Goal: Task Accomplishment & Management: Complete application form

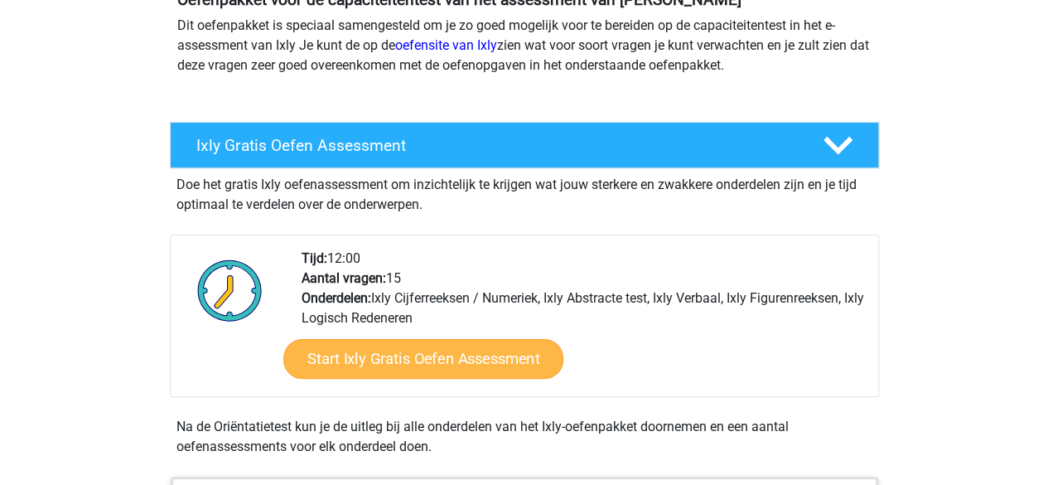
scroll to position [211, 0]
click at [401, 364] on link "Start Ixly Gratis Oefen Assessment" at bounding box center [423, 359] width 280 height 40
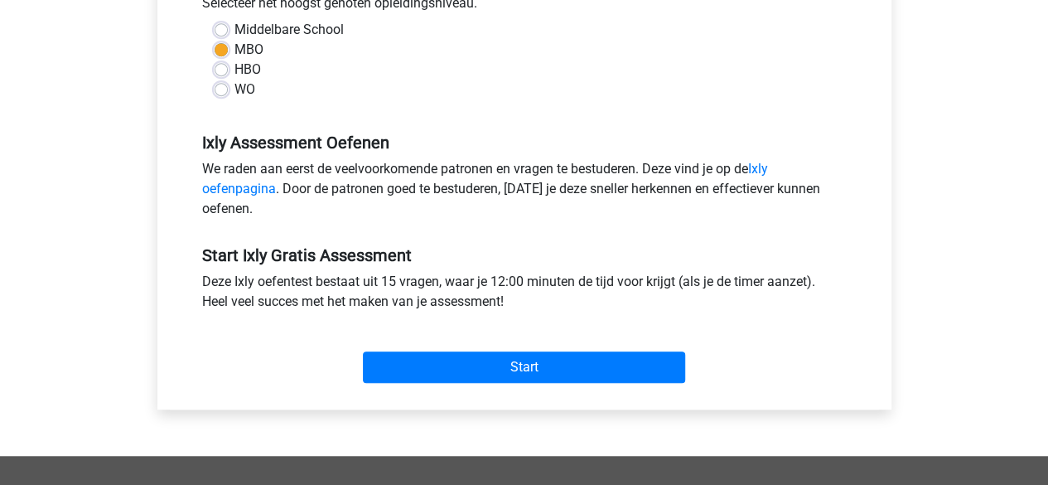
scroll to position [410, 0]
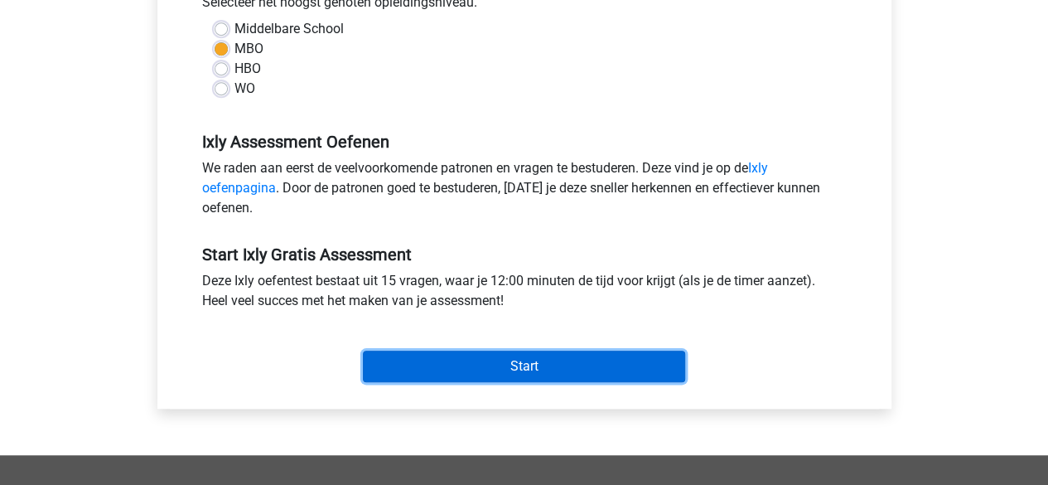
click at [459, 362] on input "Start" at bounding box center [524, 365] width 322 height 31
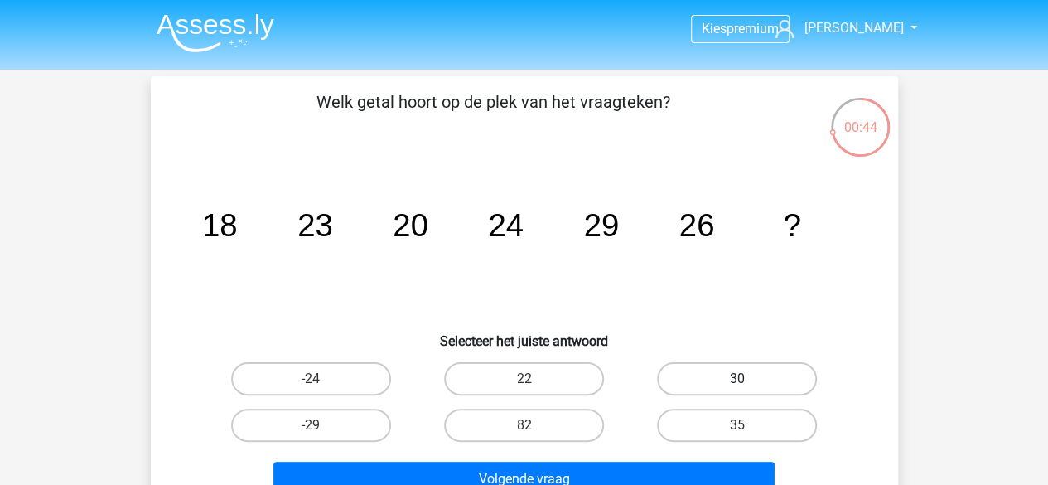
click at [779, 367] on label "30" at bounding box center [737, 378] width 160 height 33
click at [748, 379] on input "30" at bounding box center [742, 384] width 11 height 11
radio input "true"
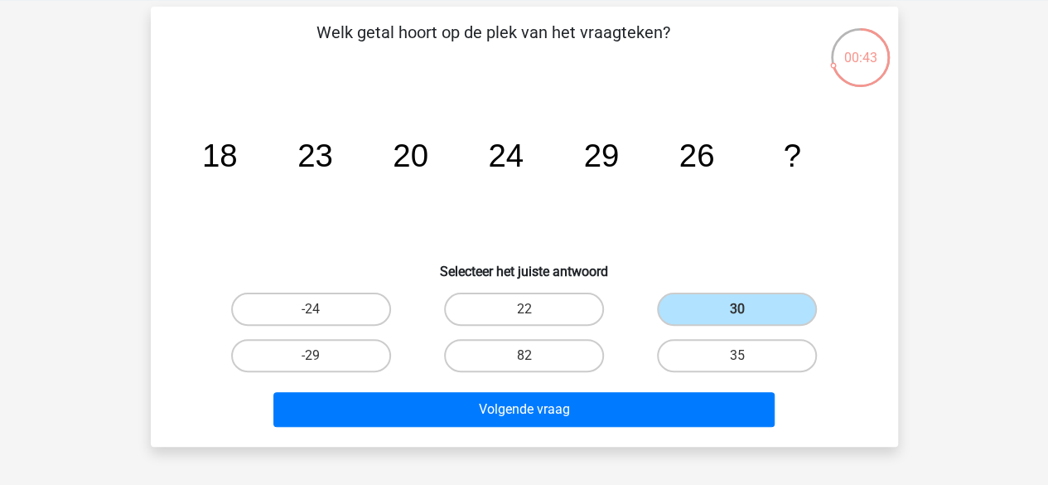
scroll to position [79, 0]
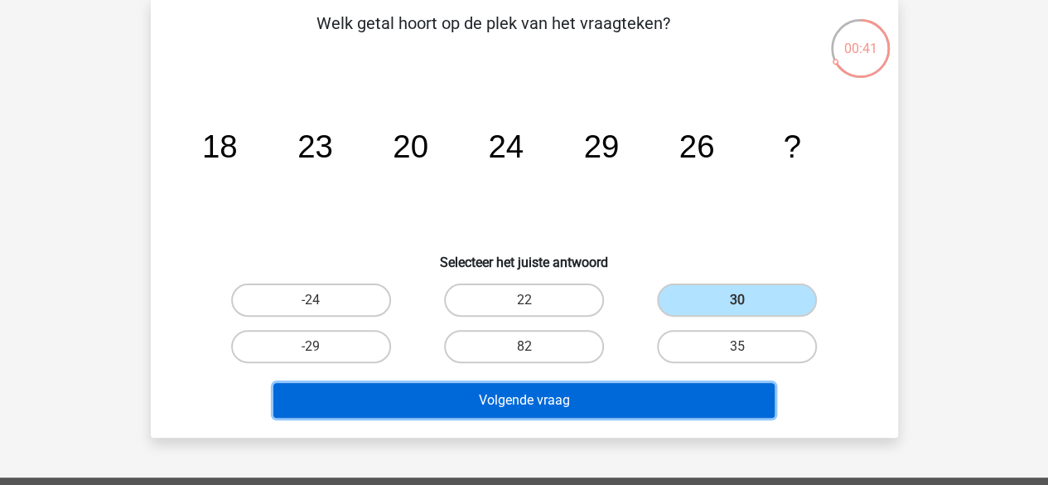
click at [592, 397] on button "Volgende vraag" at bounding box center [523, 400] width 501 height 35
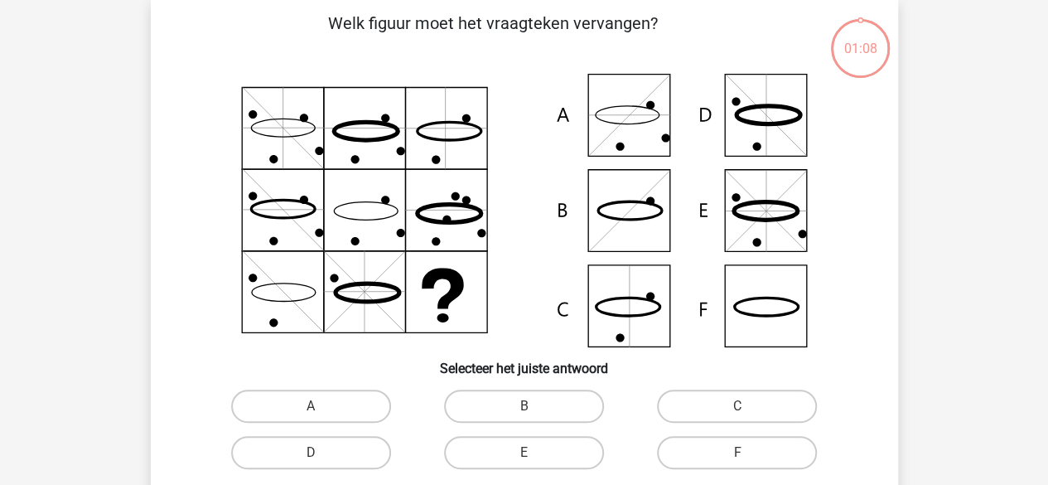
scroll to position [76, 0]
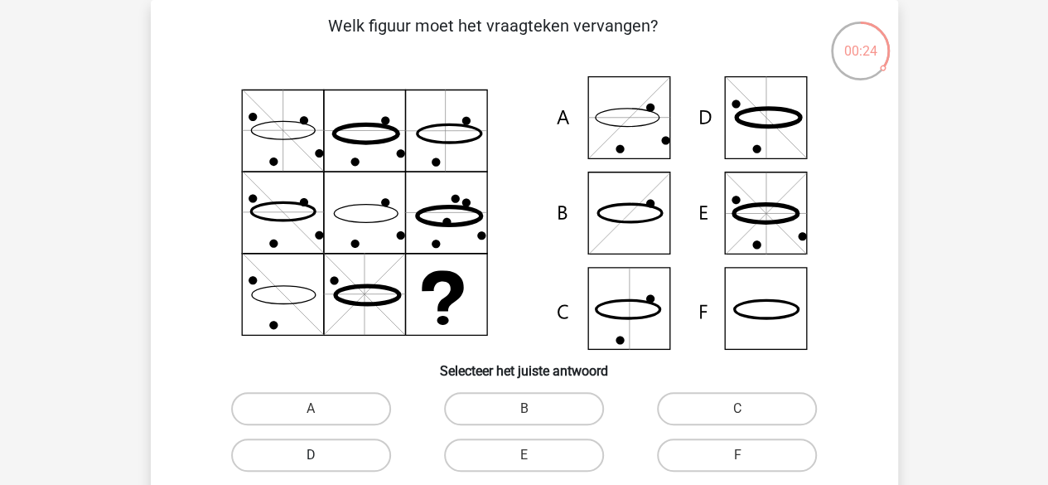
click at [358, 453] on label "D" at bounding box center [311, 454] width 160 height 33
click at [321, 455] on input "D" at bounding box center [316, 460] width 11 height 11
radio input "true"
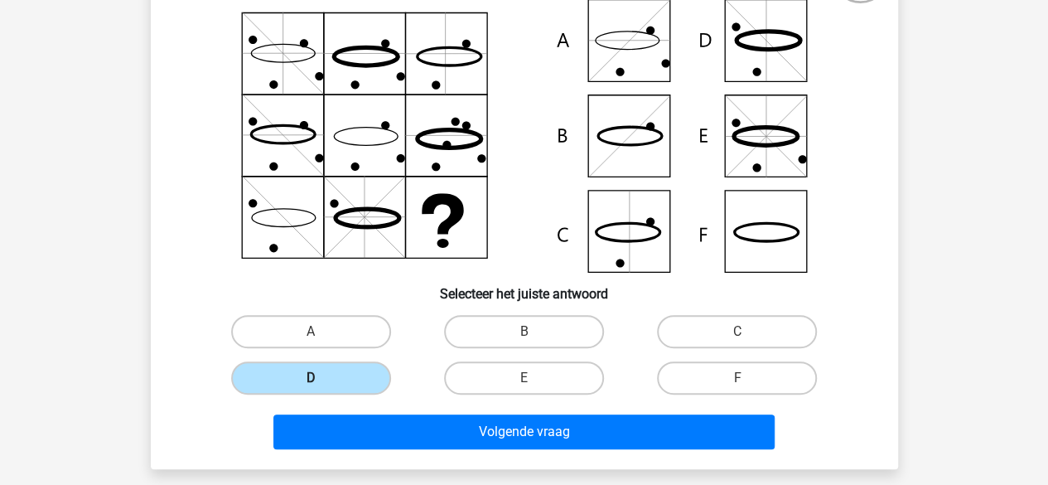
scroll to position [161, 0]
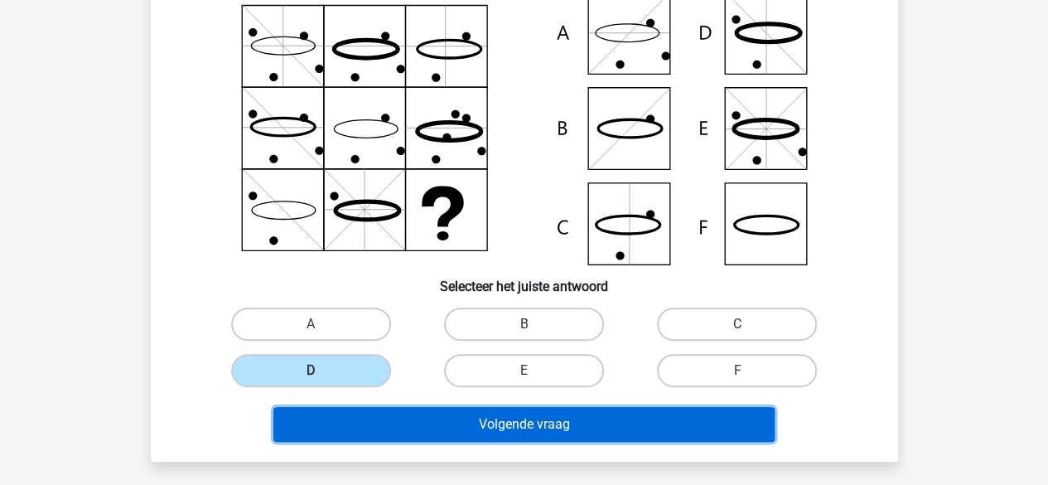
click at [580, 418] on button "Volgende vraag" at bounding box center [523, 424] width 501 height 35
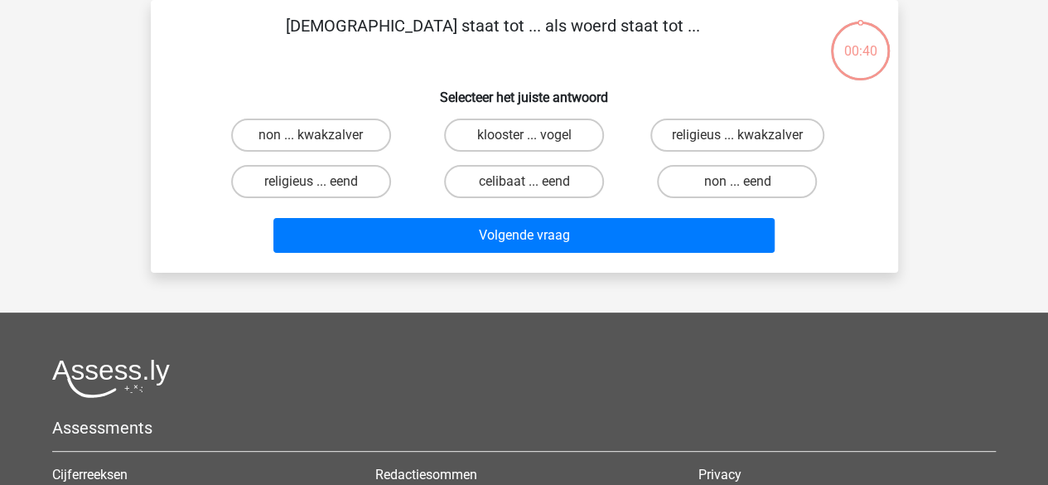
scroll to position [0, 0]
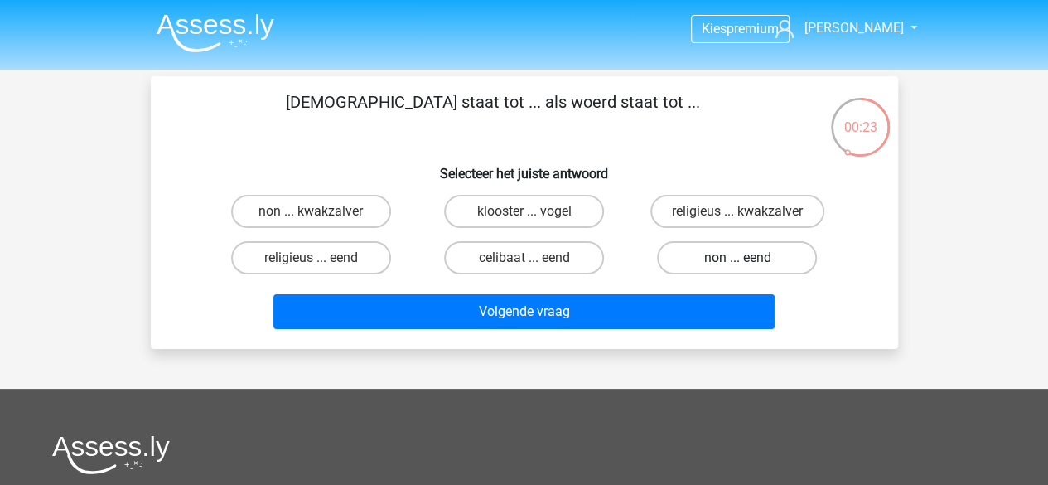
click at [758, 258] on label "non ... eend" at bounding box center [737, 257] width 160 height 33
click at [748, 258] on input "non ... eend" at bounding box center [742, 263] width 11 height 11
radio input "true"
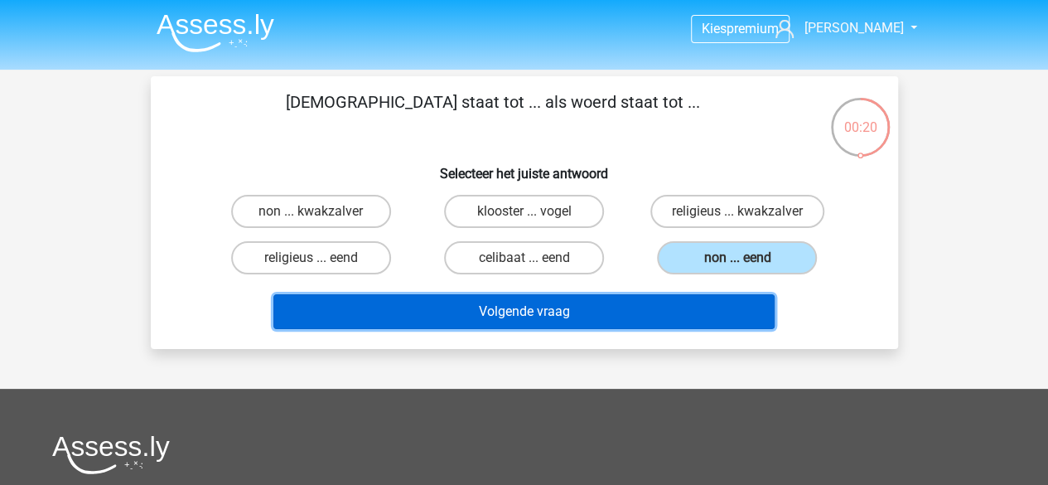
click at [712, 309] on button "Volgende vraag" at bounding box center [523, 311] width 501 height 35
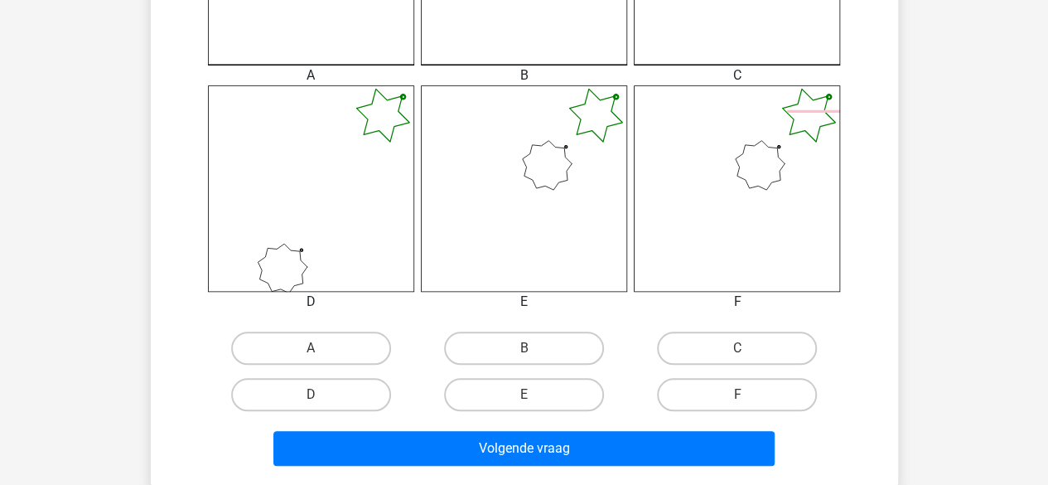
scroll to position [622, 0]
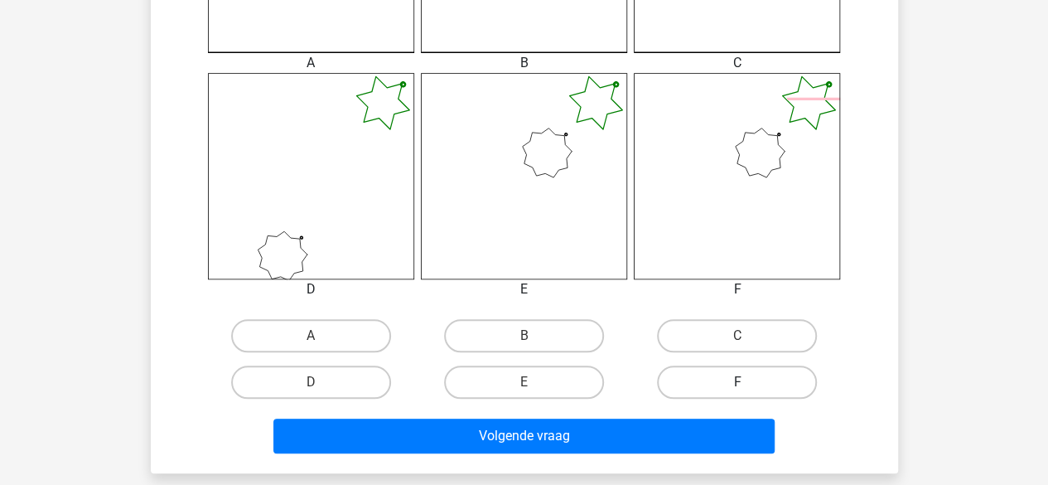
click at [726, 374] on label "F" at bounding box center [737, 381] width 160 height 33
click at [737, 382] on input "F" at bounding box center [742, 387] width 11 height 11
radio input "true"
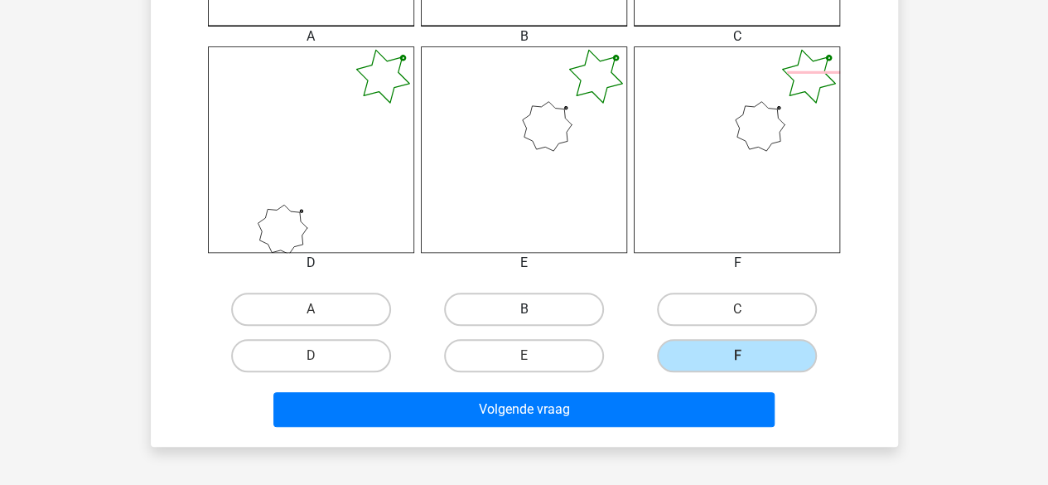
click at [558, 319] on label "B" at bounding box center [524, 308] width 160 height 33
click at [534, 319] on input "B" at bounding box center [529, 314] width 11 height 11
radio input "true"
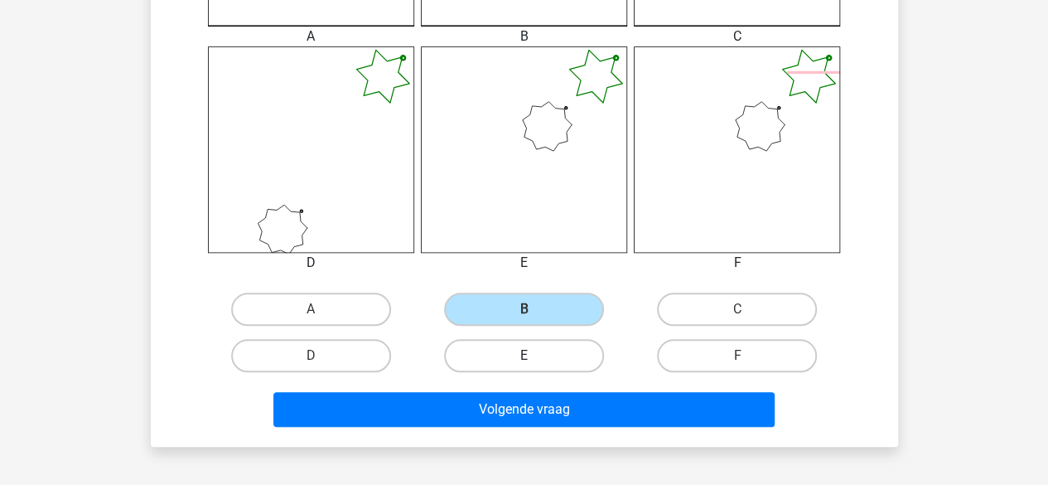
click at [549, 355] on label "E" at bounding box center [524, 355] width 160 height 33
click at [534, 355] on input "E" at bounding box center [529, 360] width 11 height 11
radio input "true"
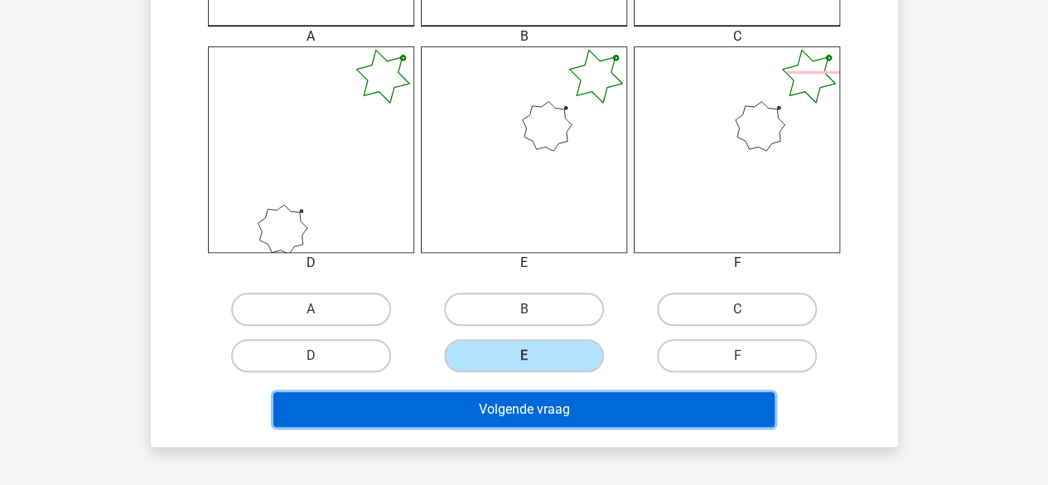
click at [558, 408] on button "Volgende vraag" at bounding box center [523, 409] width 501 height 35
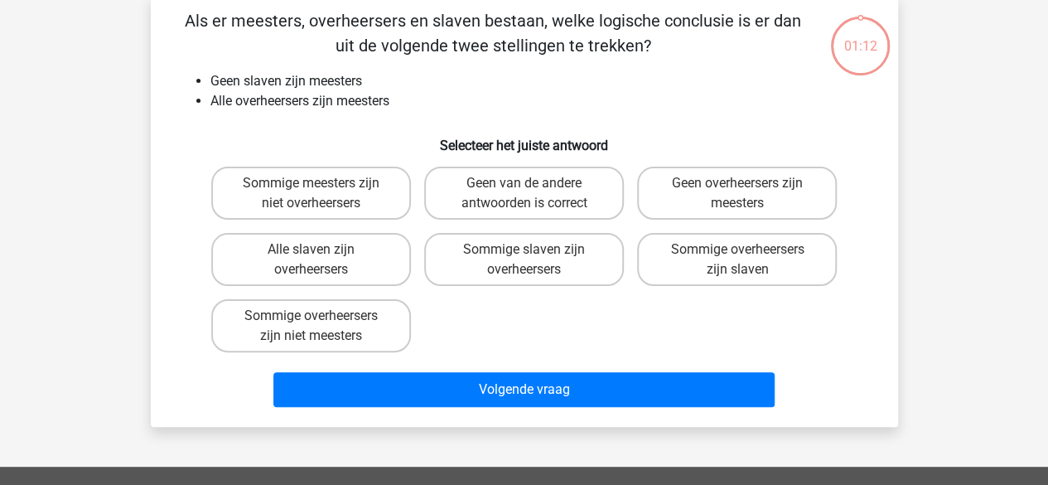
scroll to position [76, 0]
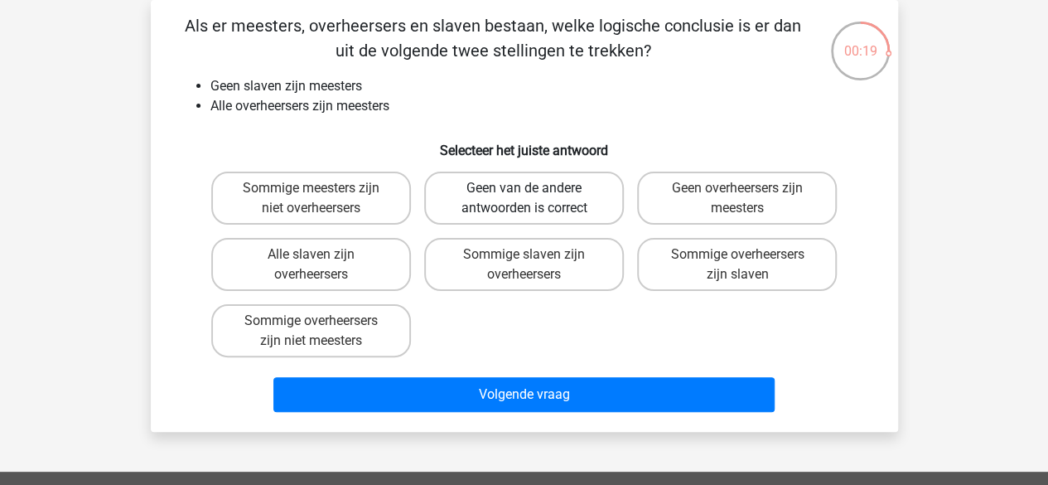
click at [566, 202] on label "Geen van de andere antwoorden is correct" at bounding box center [524, 198] width 200 height 53
click at [534, 199] on input "Geen van de andere antwoorden is correct" at bounding box center [529, 193] width 11 height 11
radio input "true"
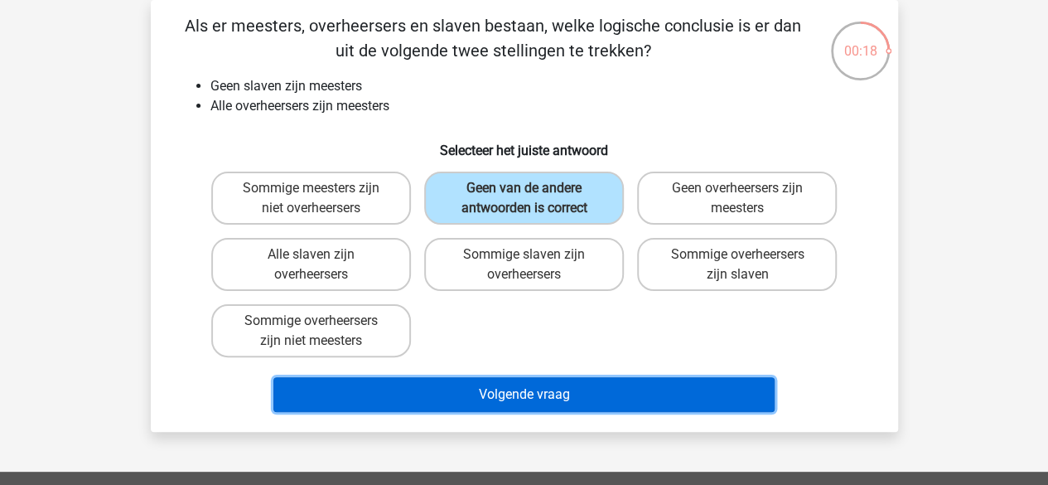
click at [592, 401] on button "Volgende vraag" at bounding box center [523, 394] width 501 height 35
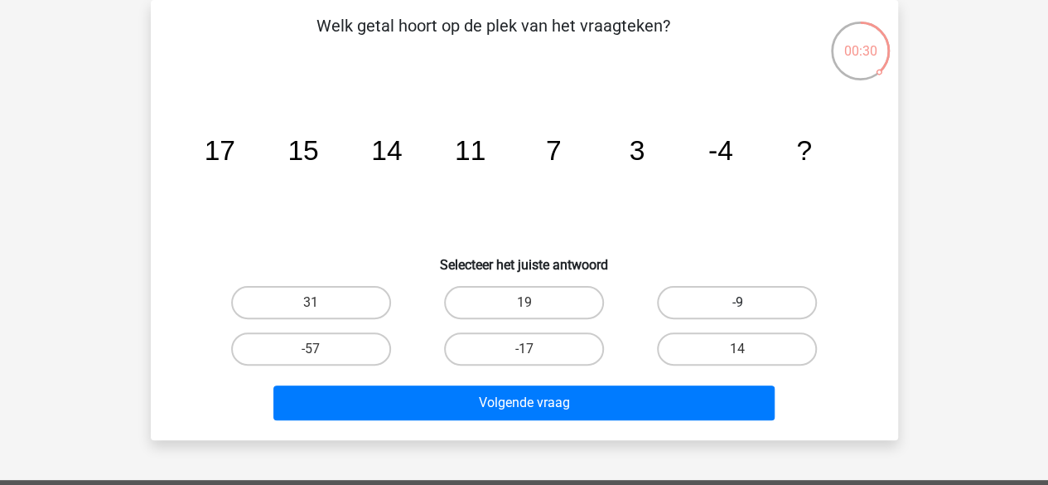
click at [700, 307] on label "-9" at bounding box center [737, 302] width 160 height 33
click at [737, 307] on input "-9" at bounding box center [742, 307] width 11 height 11
radio input "true"
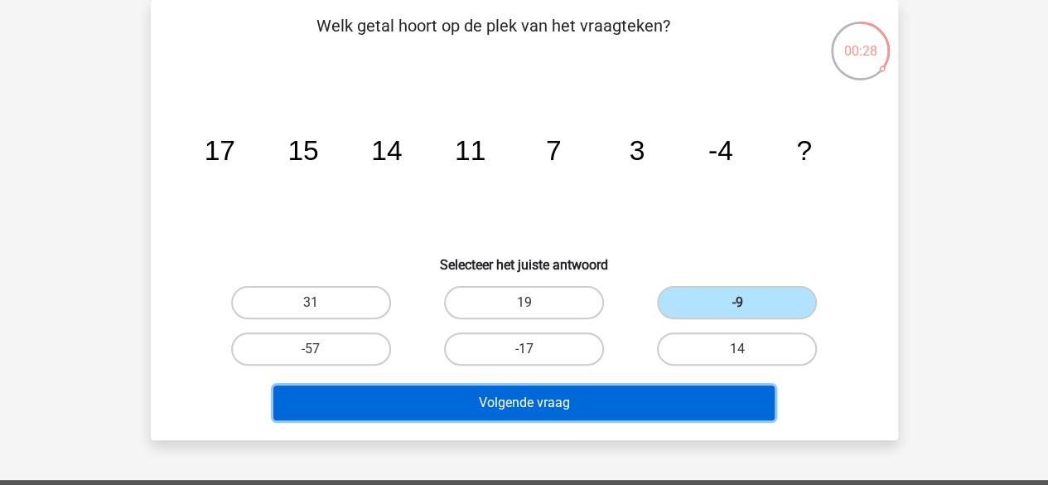
click at [684, 403] on button "Volgende vraag" at bounding box center [523, 402] width 501 height 35
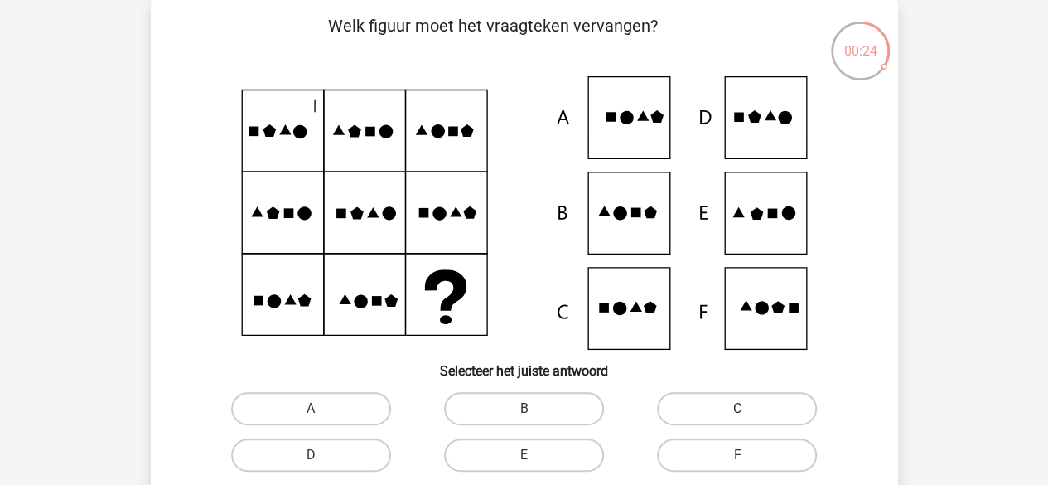
click at [779, 404] on label "C" at bounding box center [737, 408] width 160 height 33
click at [748, 408] on input "C" at bounding box center [742, 413] width 11 height 11
radio input "true"
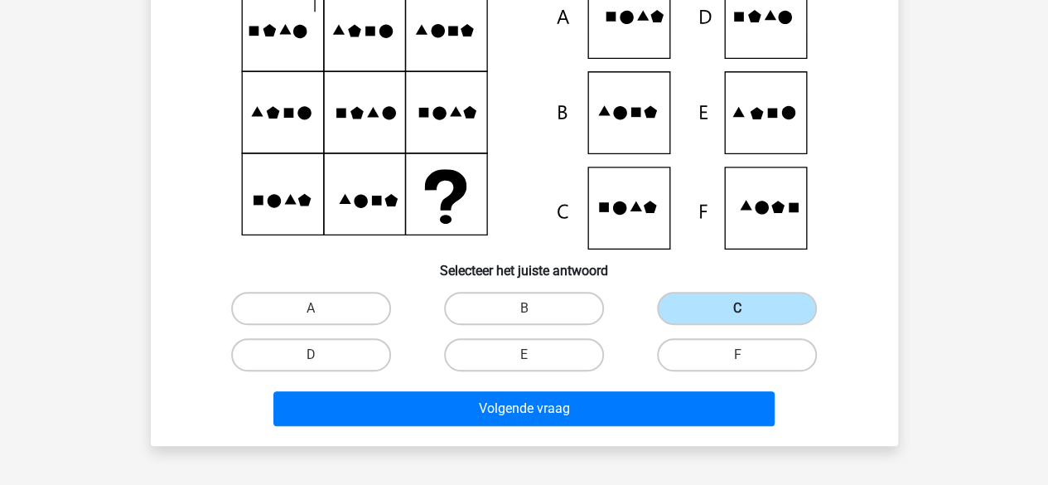
scroll to position [179, 0]
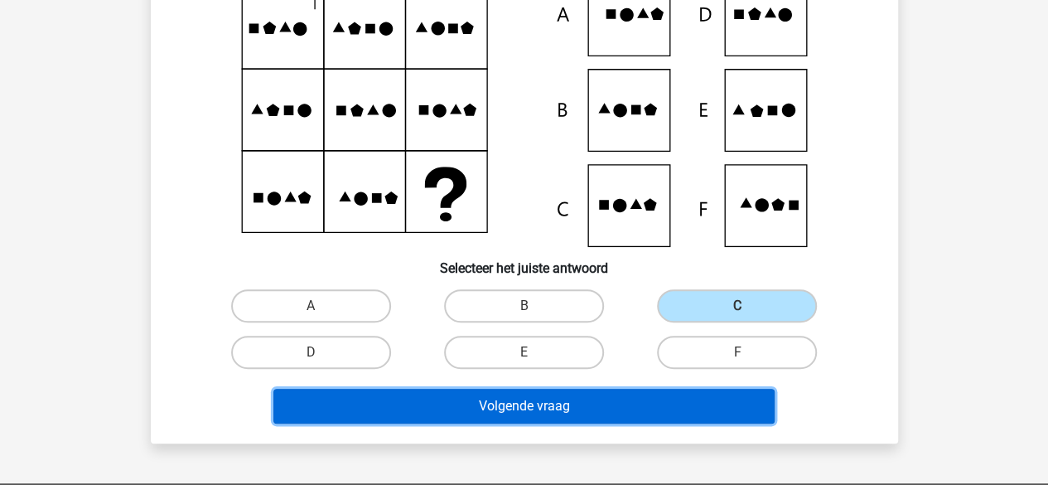
click at [635, 405] on button "Volgende vraag" at bounding box center [523, 406] width 501 height 35
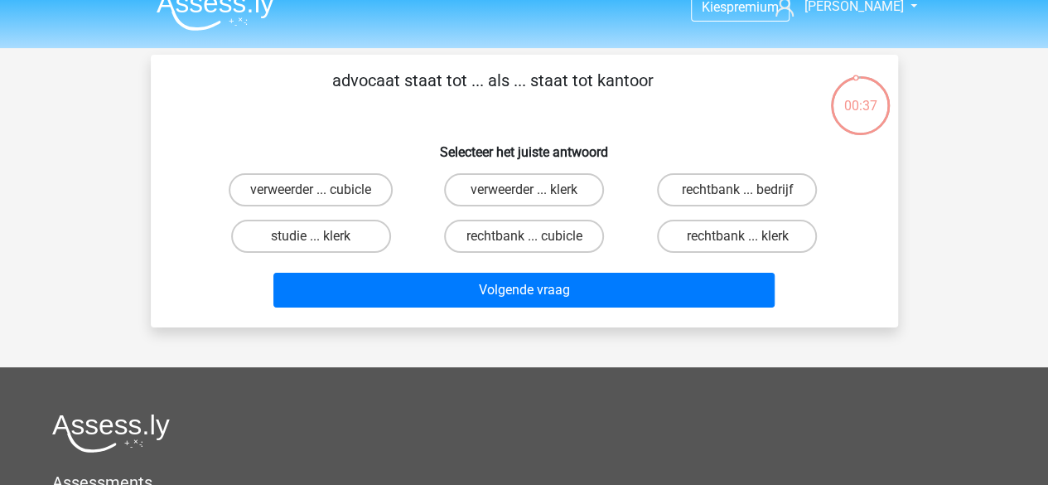
scroll to position [19, 0]
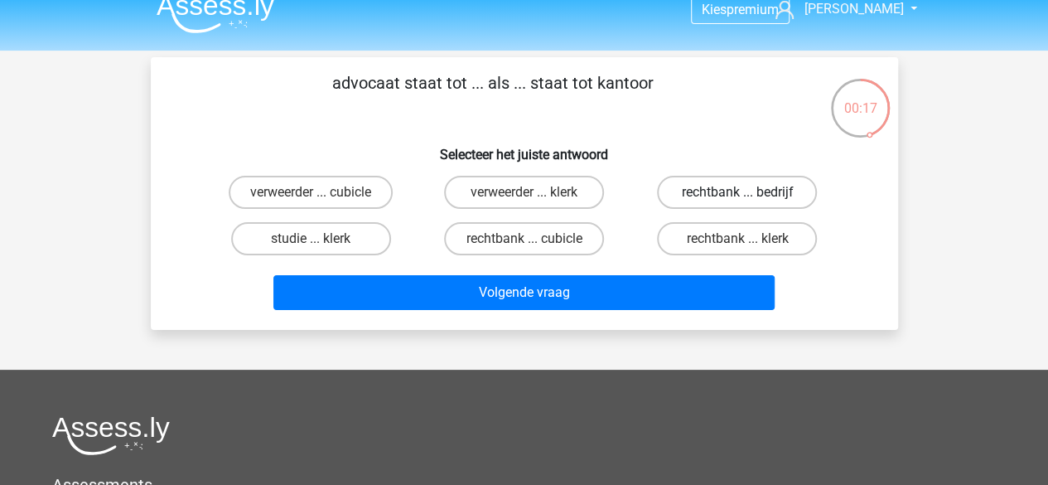
click at [713, 183] on label "rechtbank ... bedrijf" at bounding box center [737, 192] width 160 height 33
click at [737, 192] on input "rechtbank ... bedrijf" at bounding box center [742, 197] width 11 height 11
radio input "true"
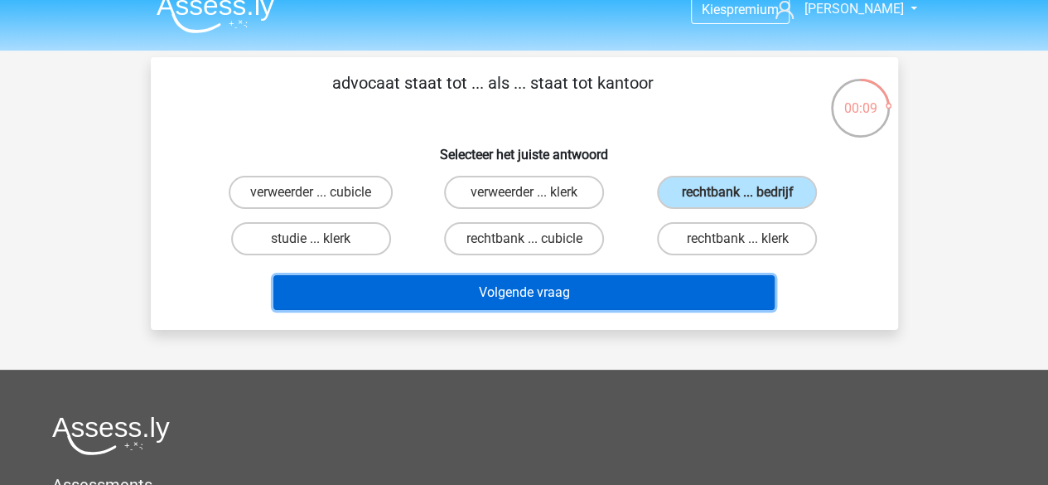
click at [592, 286] on button "Volgende vraag" at bounding box center [523, 292] width 501 height 35
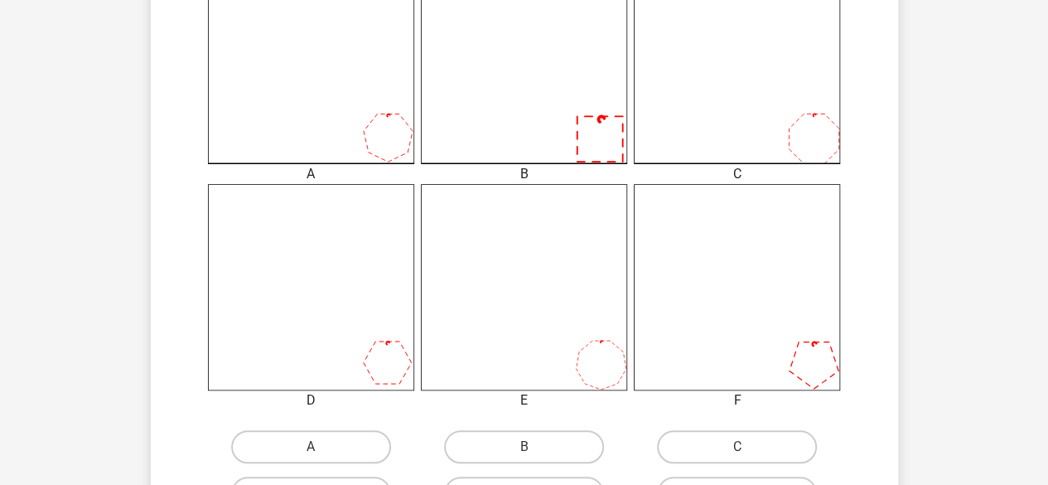
scroll to position [552, 0]
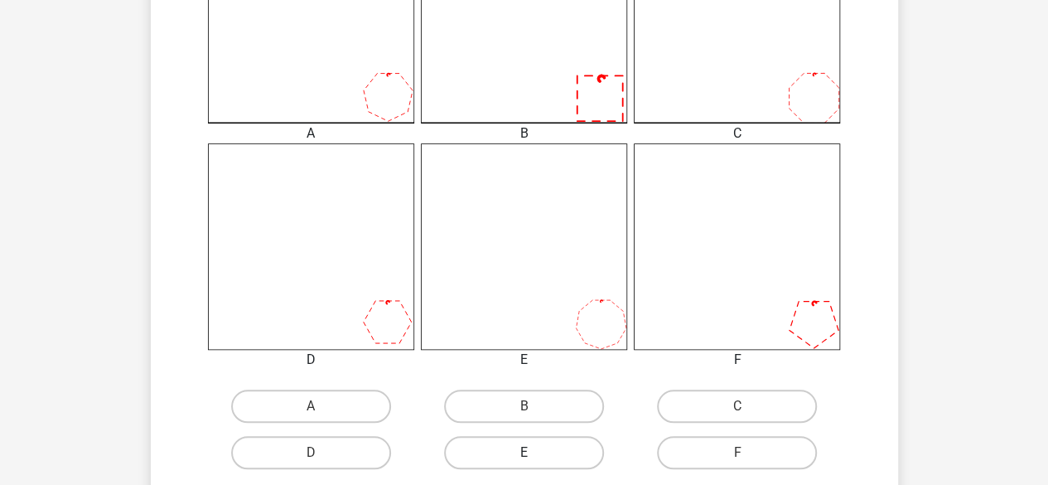
click at [548, 457] on label "E" at bounding box center [524, 452] width 160 height 33
click at [534, 457] on input "E" at bounding box center [529, 457] width 11 height 11
radio input "true"
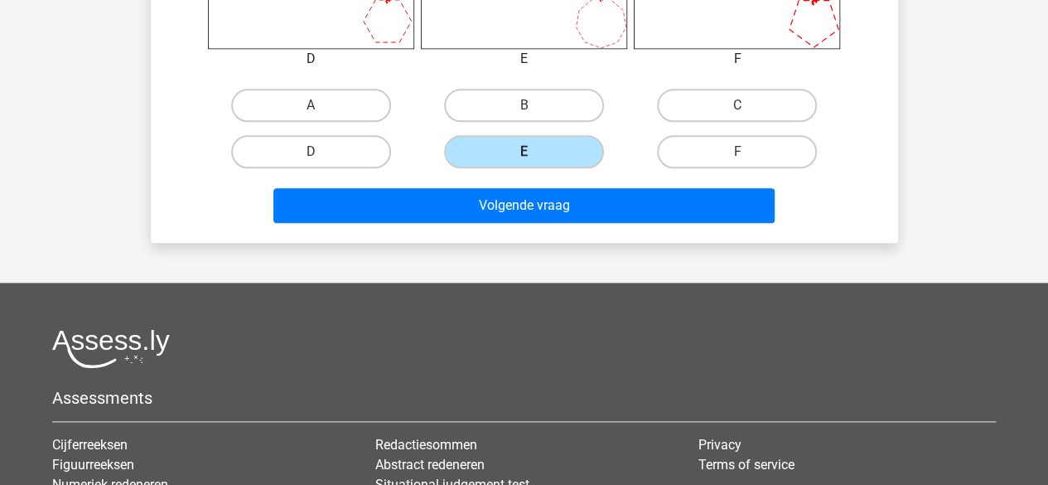
scroll to position [853, 0]
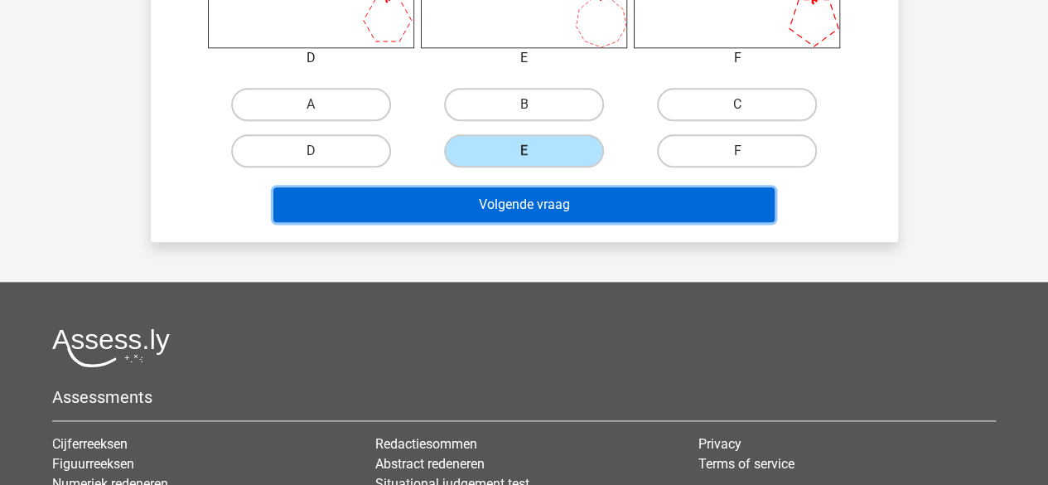
click at [600, 213] on button "Volgende vraag" at bounding box center [523, 204] width 501 height 35
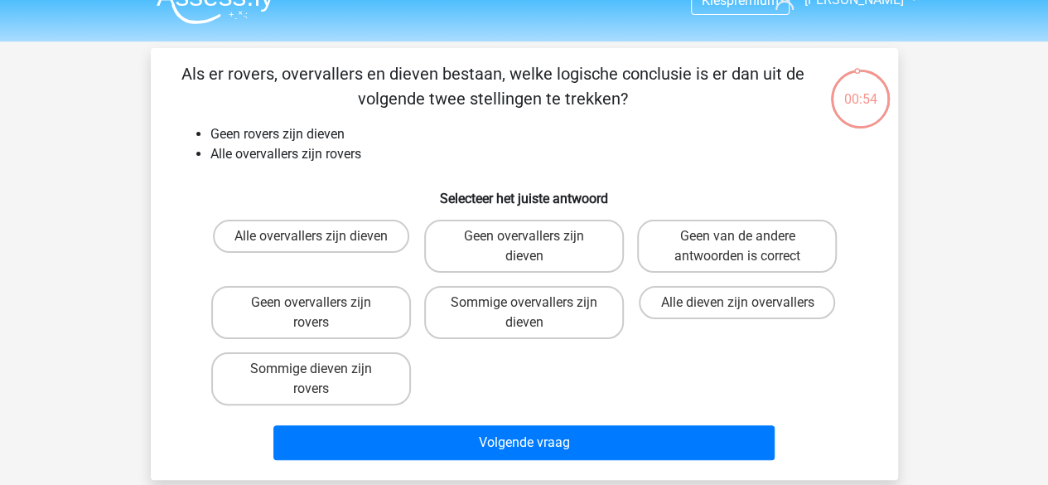
scroll to position [0, 0]
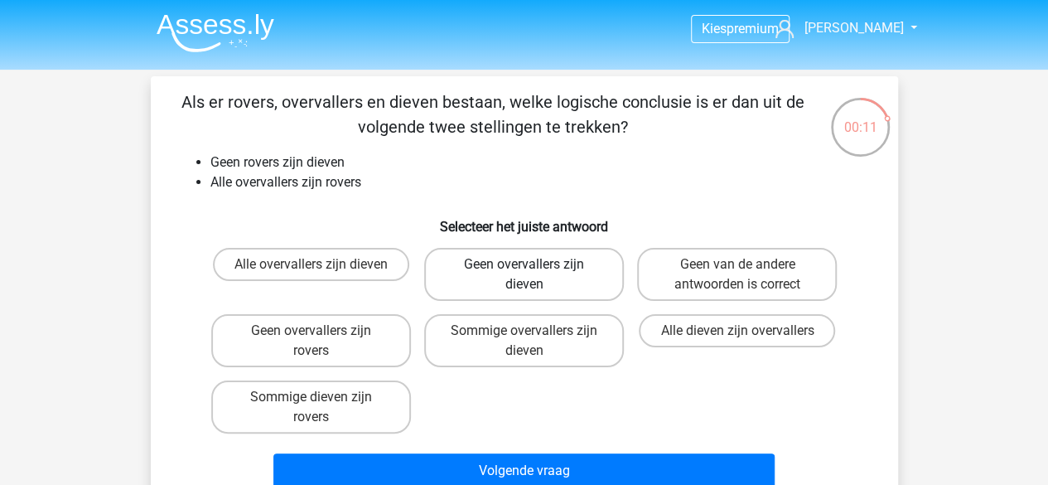
click at [542, 271] on label "Geen overvallers zijn dieven" at bounding box center [524, 274] width 200 height 53
click at [534, 271] on input "Geen overvallers zijn dieven" at bounding box center [529, 269] width 11 height 11
radio input "true"
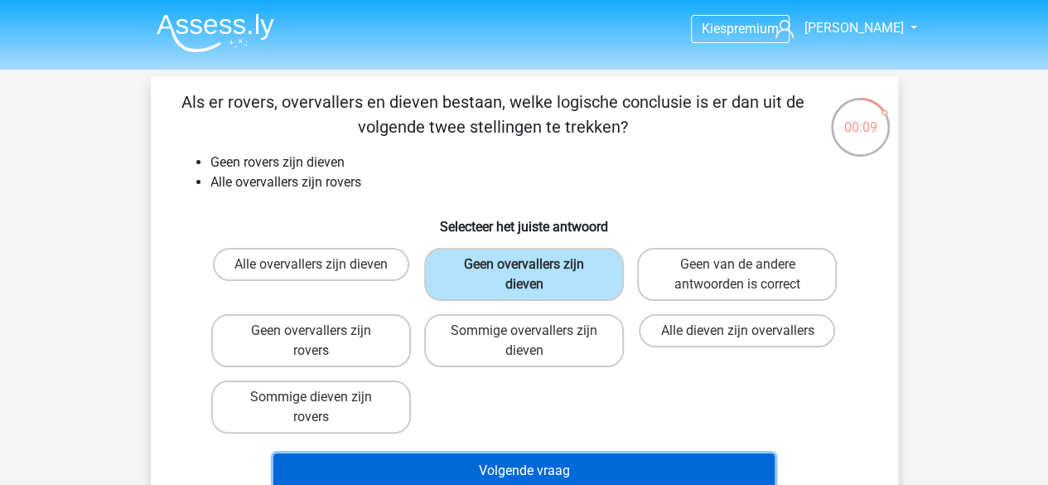
click at [573, 461] on button "Volgende vraag" at bounding box center [523, 470] width 501 height 35
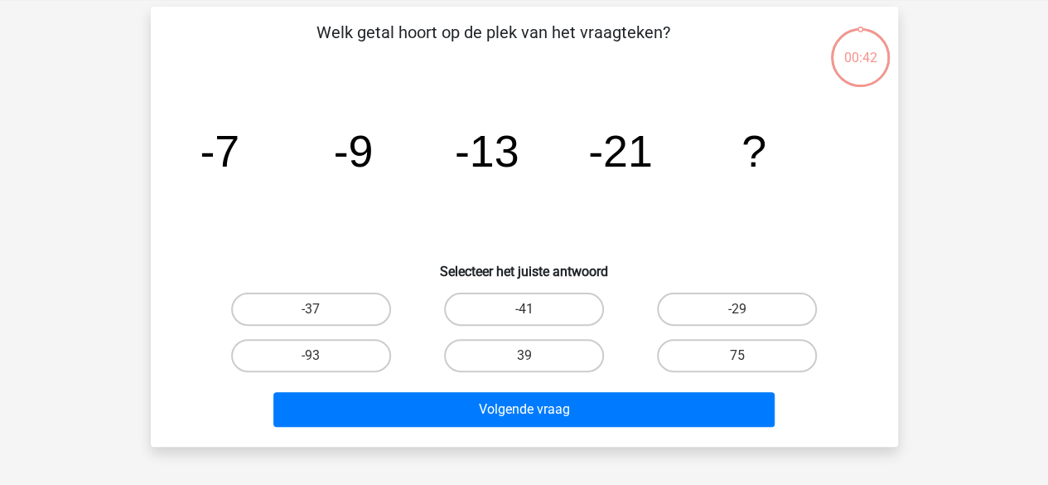
scroll to position [76, 0]
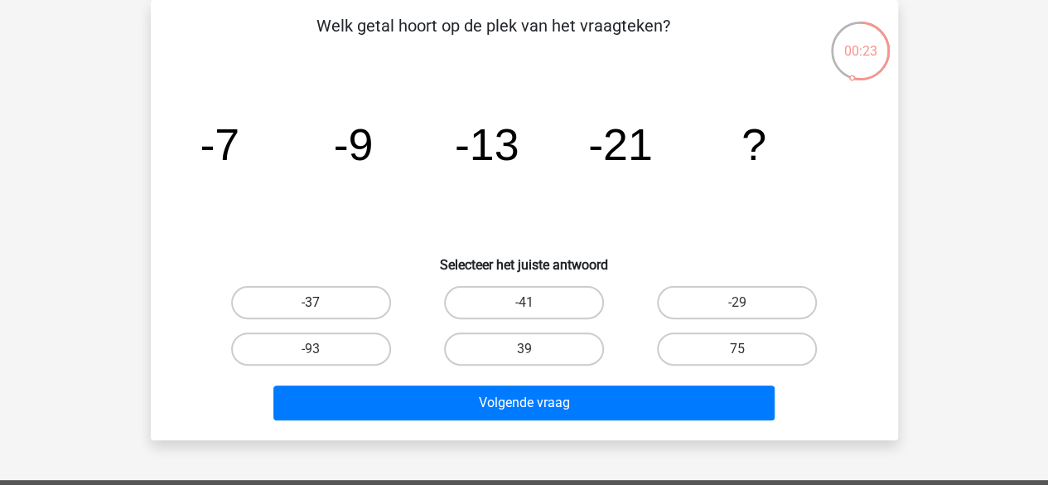
click at [278, 304] on label "-37" at bounding box center [311, 302] width 160 height 33
click at [311, 304] on input "-37" at bounding box center [316, 307] width 11 height 11
radio input "true"
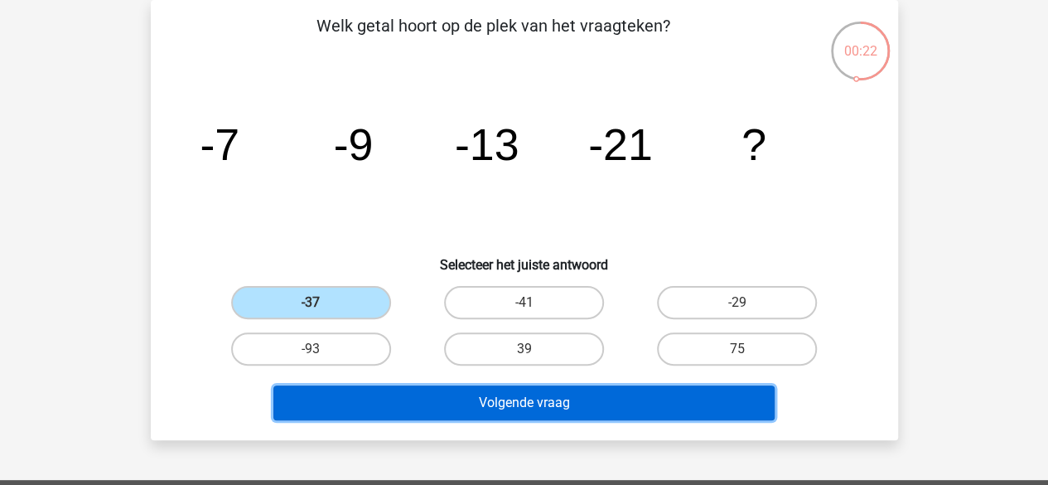
click at [434, 409] on button "Volgende vraag" at bounding box center [523, 402] width 501 height 35
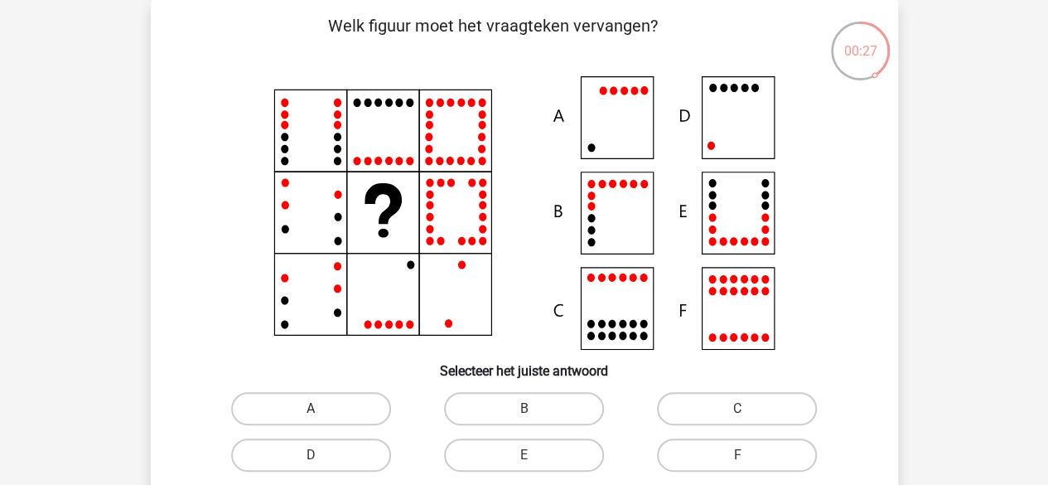
click at [332, 400] on label "A" at bounding box center [311, 408] width 160 height 33
click at [321, 408] on input "A" at bounding box center [316, 413] width 11 height 11
radio input "true"
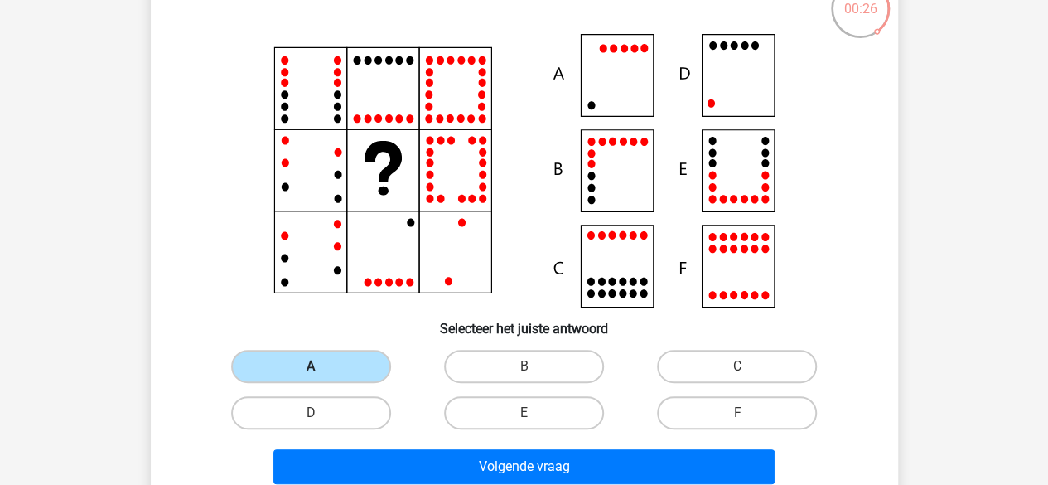
scroll to position [119, 0]
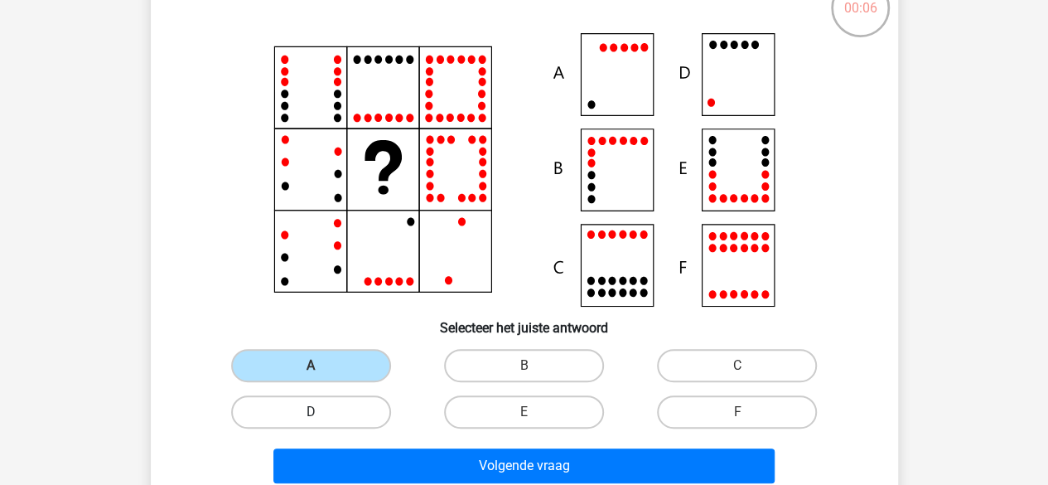
click at [361, 408] on label "D" at bounding box center [311, 411] width 160 height 33
click at [321, 412] on input "D" at bounding box center [316, 417] width 11 height 11
radio input "true"
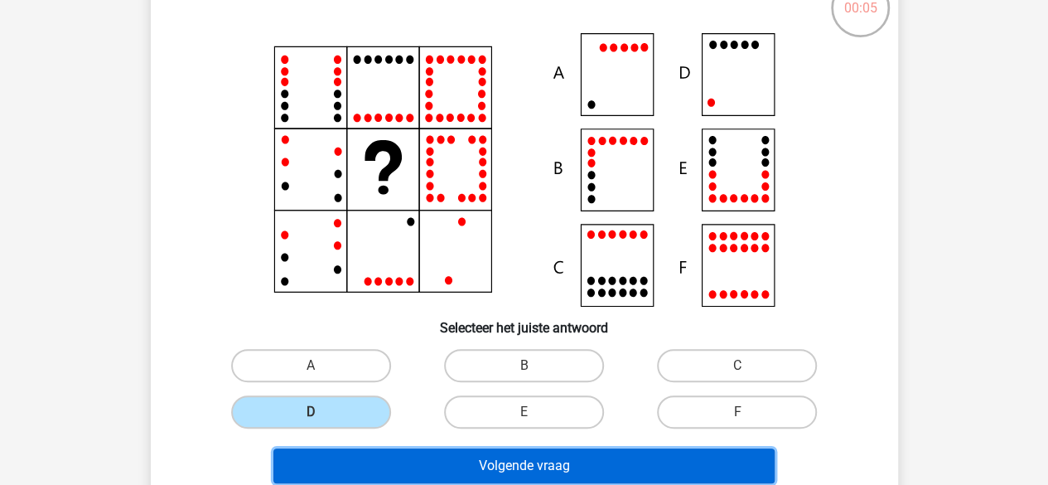
click at [492, 466] on button "Volgende vraag" at bounding box center [523, 465] width 501 height 35
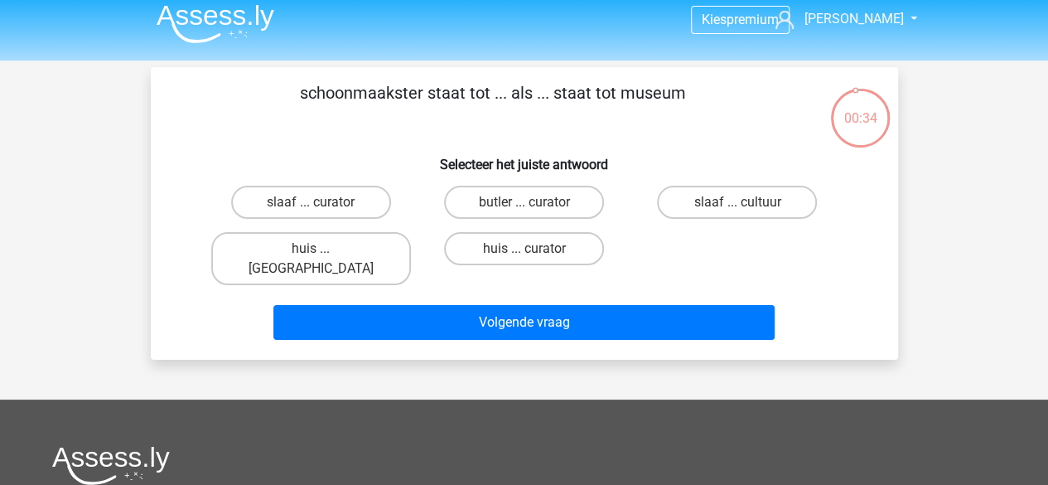
scroll to position [8, 0]
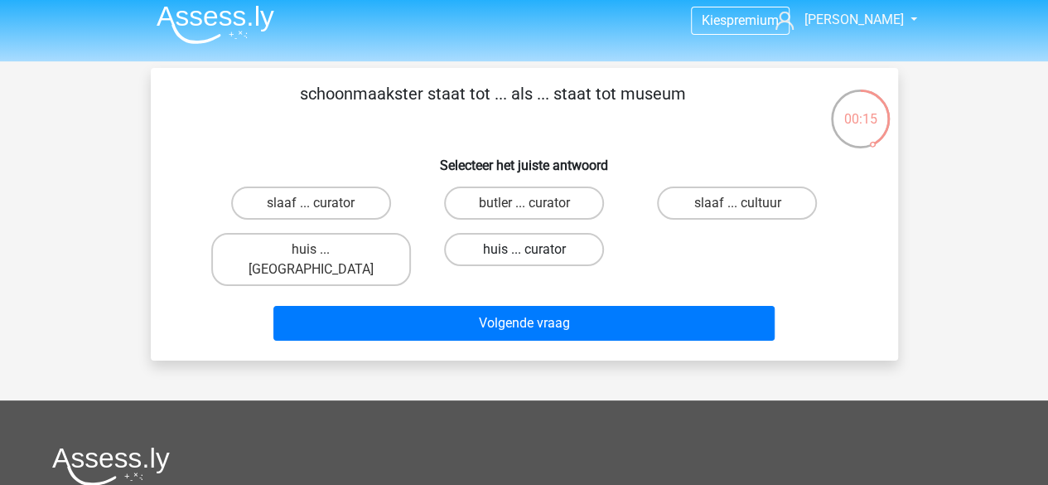
click at [552, 254] on label "huis ... curator" at bounding box center [524, 249] width 160 height 33
click at [534, 254] on input "huis ... curator" at bounding box center [529, 254] width 11 height 11
radio input "true"
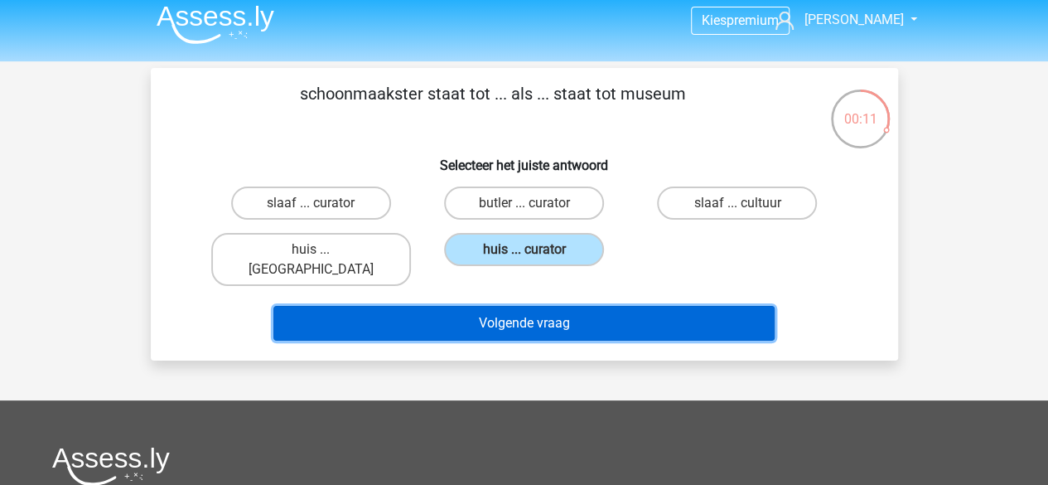
click at [499, 317] on button "Volgende vraag" at bounding box center [523, 323] width 501 height 35
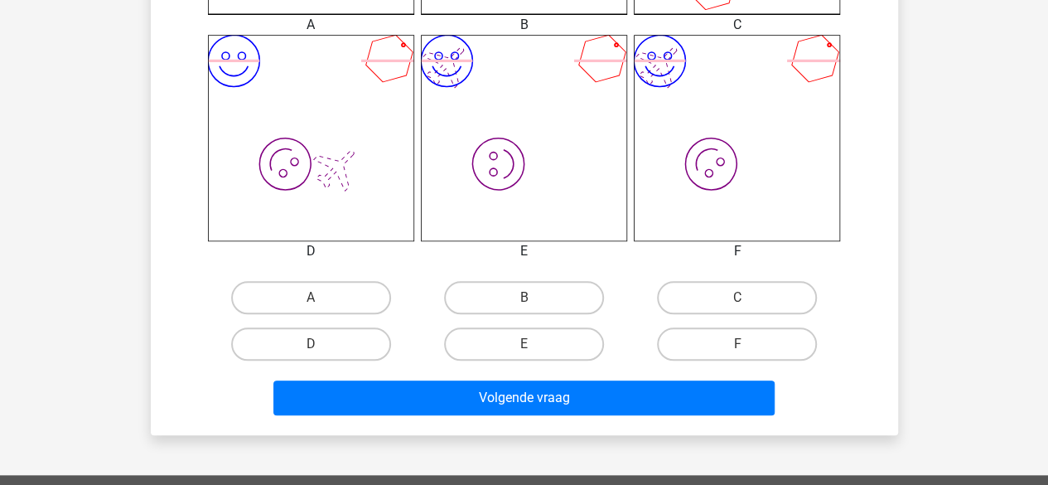
scroll to position [668, 0]
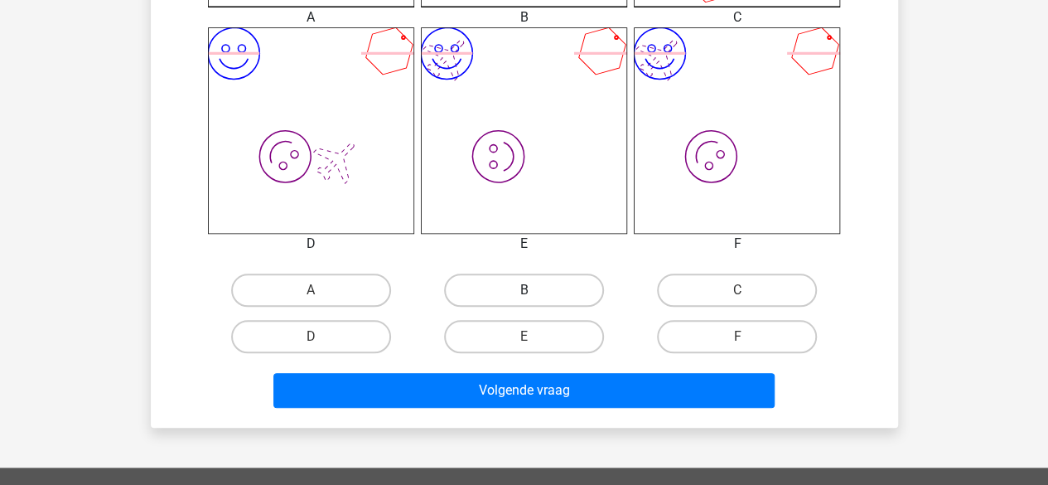
click at [517, 291] on label "B" at bounding box center [524, 289] width 160 height 33
click at [524, 291] on input "B" at bounding box center [529, 295] width 11 height 11
radio input "true"
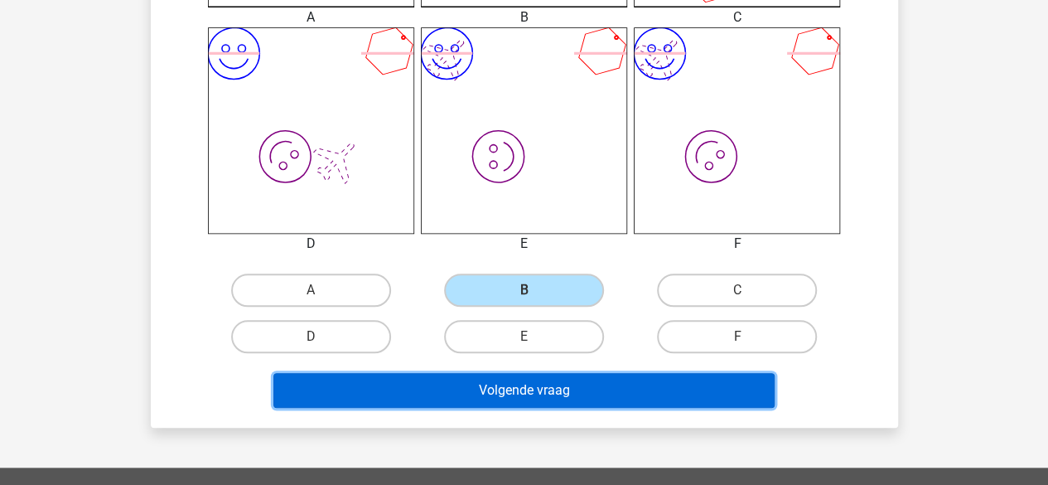
click at [499, 400] on button "Volgende vraag" at bounding box center [523, 390] width 501 height 35
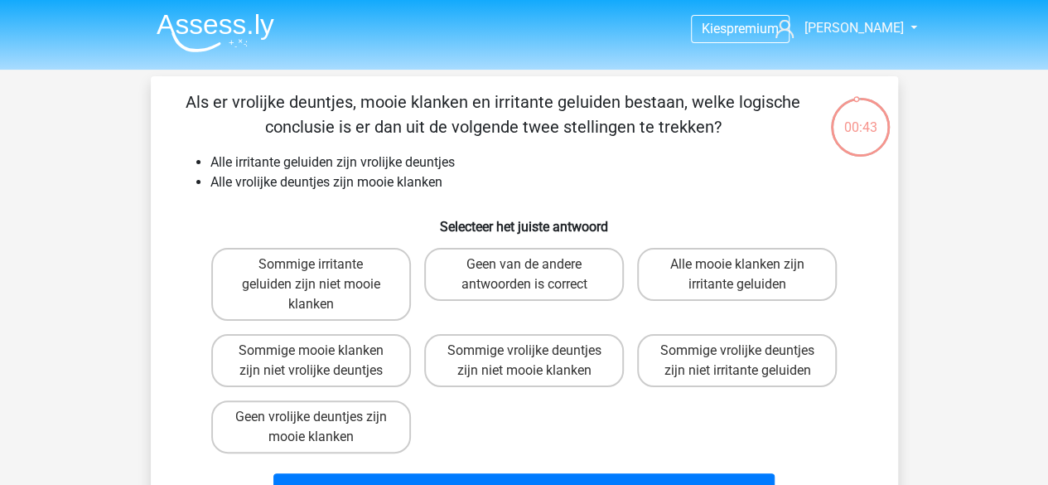
scroll to position [1, 0]
click at [529, 291] on label "Geen van de andere antwoorden is correct" at bounding box center [524, 273] width 200 height 53
click at [529, 274] on input "Geen van de andere antwoorden is correct" at bounding box center [529, 268] width 11 height 11
radio input "true"
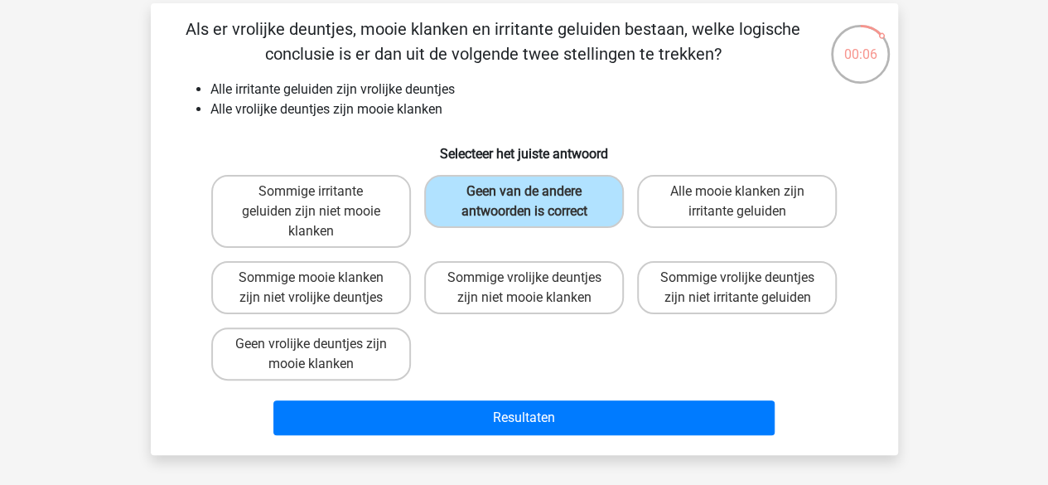
scroll to position [91, 0]
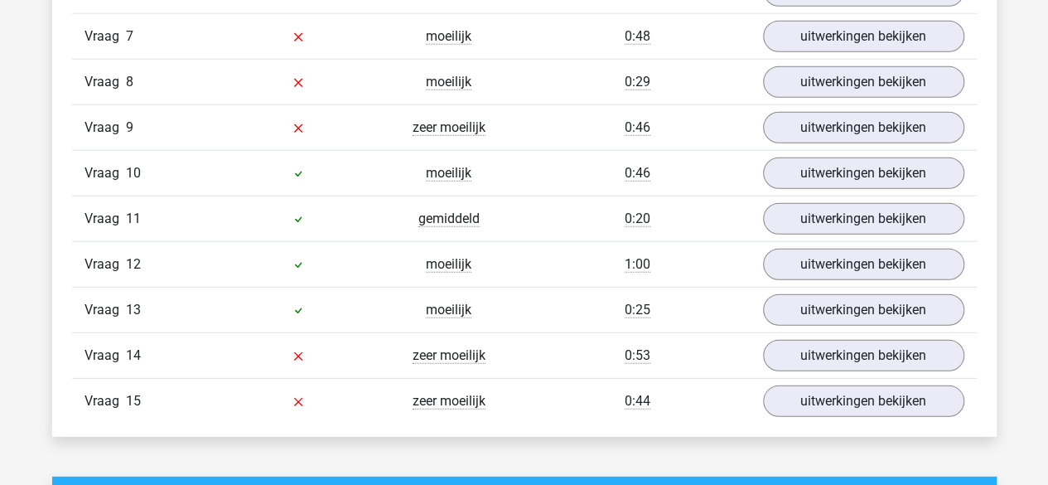
scroll to position [2179, 0]
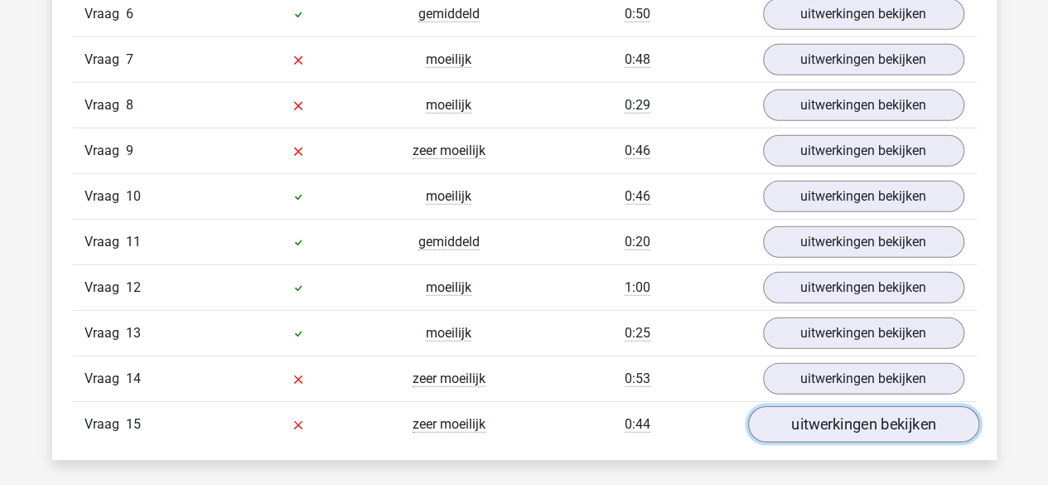
click at [854, 418] on link "uitwerkingen bekijken" at bounding box center [862, 425] width 231 height 36
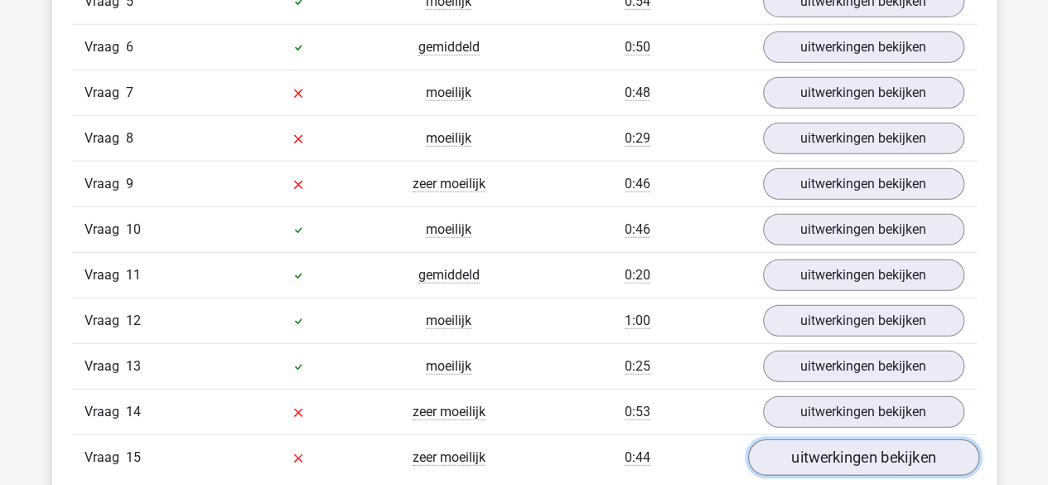
scroll to position [2148, 0]
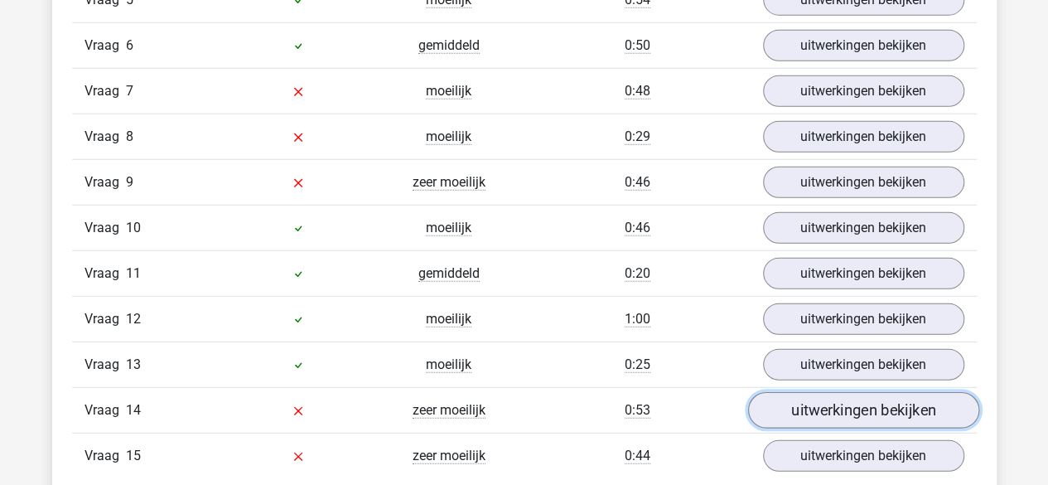
click at [865, 393] on link "uitwerkingen bekijken" at bounding box center [862, 411] width 231 height 36
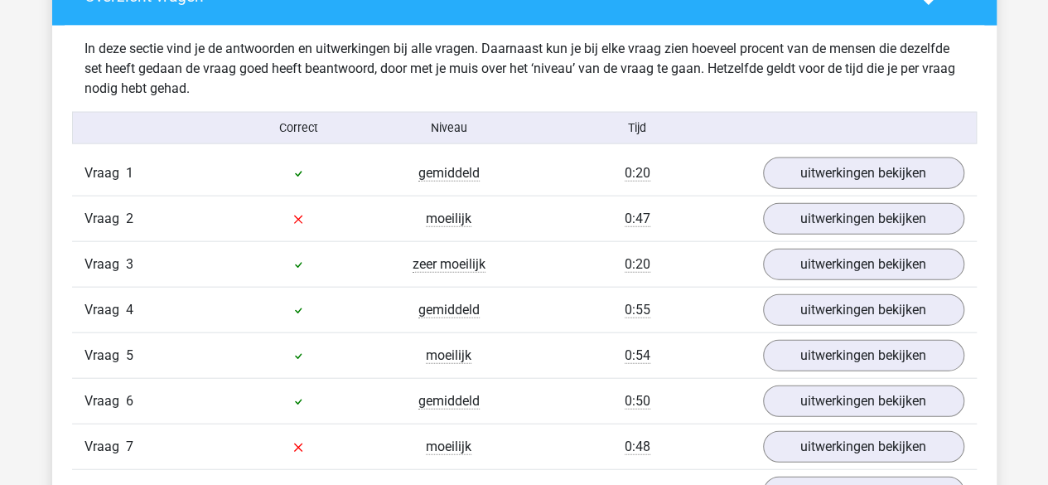
scroll to position [1878, 0]
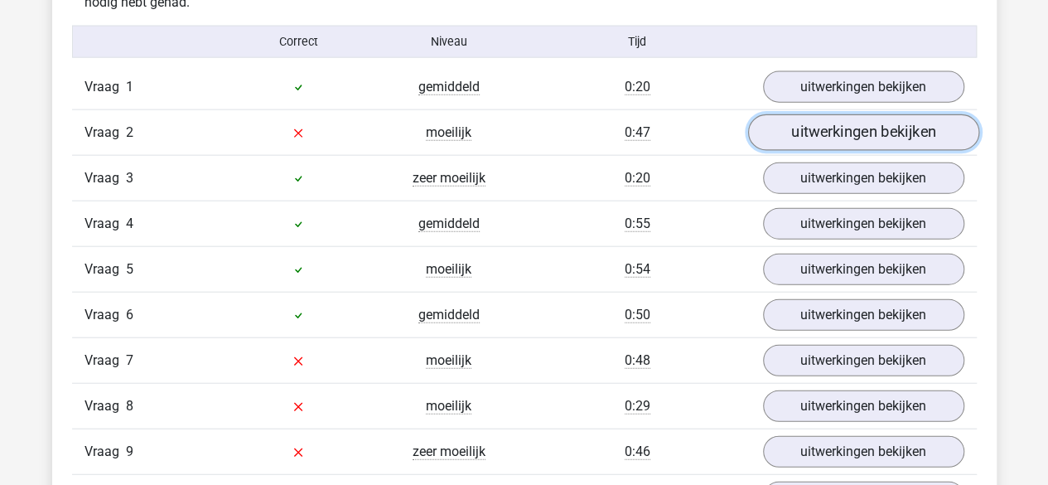
click at [852, 117] on link "uitwerkingen bekijken" at bounding box center [862, 133] width 231 height 36
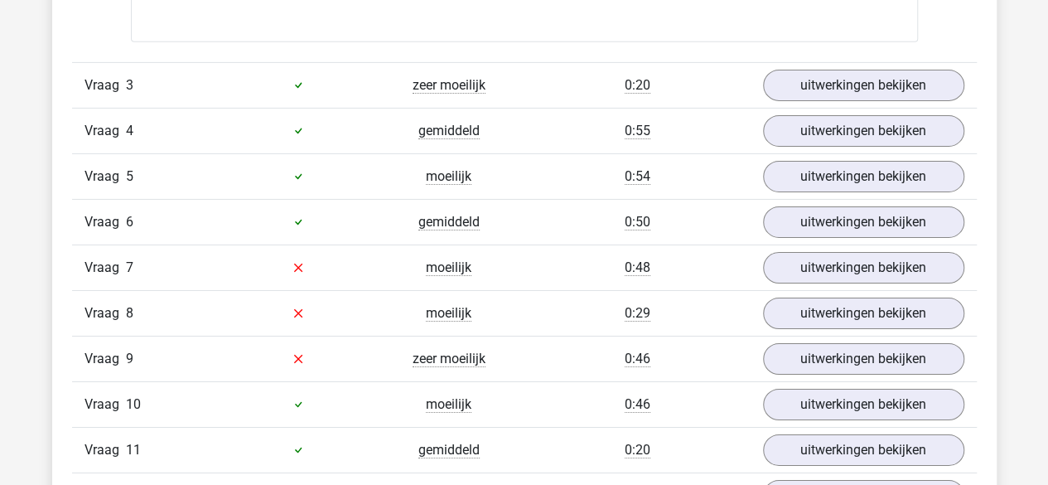
scroll to position [2695, 0]
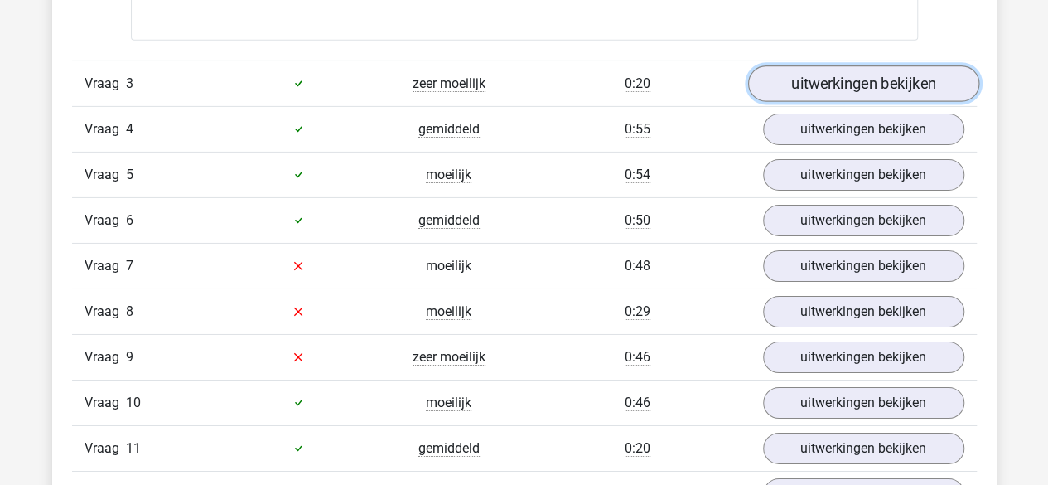
click at [845, 70] on link "uitwerkingen bekijken" at bounding box center [862, 83] width 231 height 36
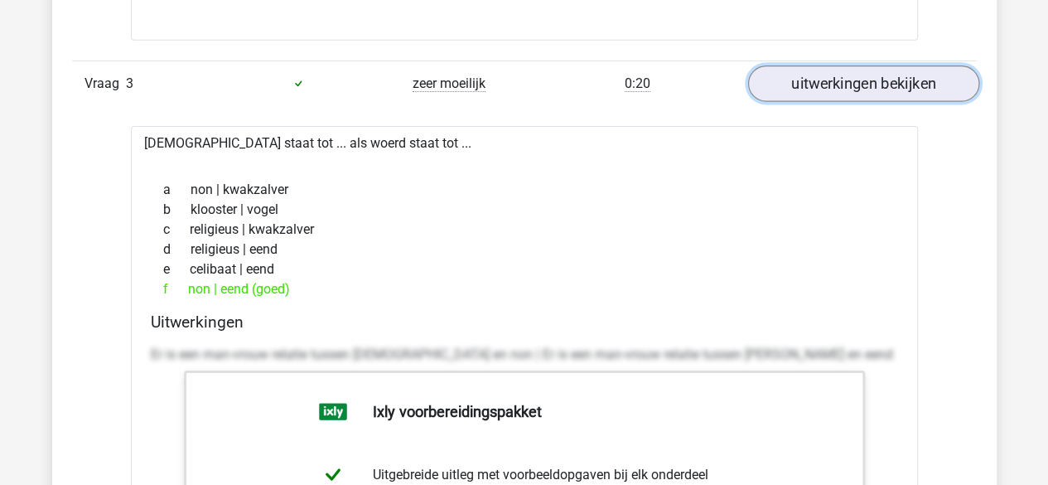
click at [839, 70] on link "uitwerkingen bekijken" at bounding box center [862, 83] width 231 height 36
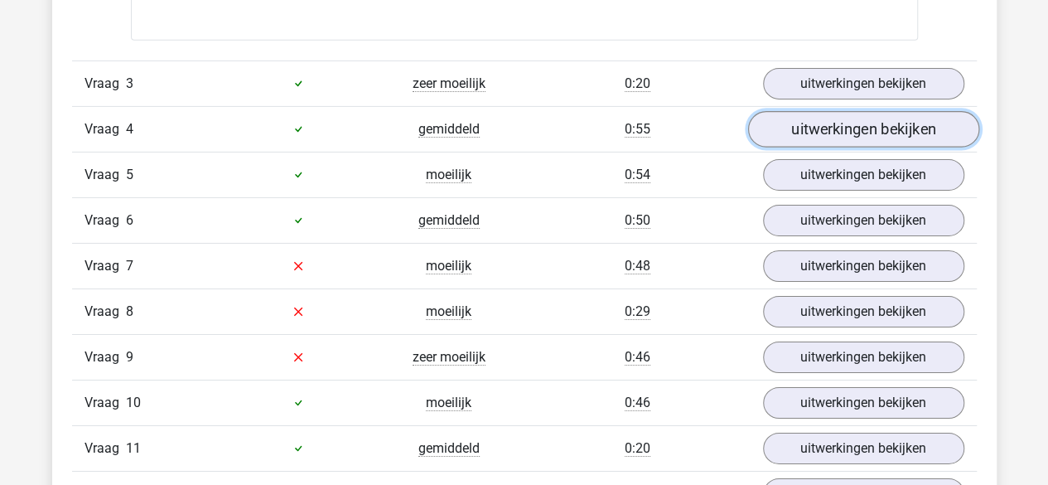
click at [871, 122] on link "uitwerkingen bekijken" at bounding box center [862, 129] width 231 height 36
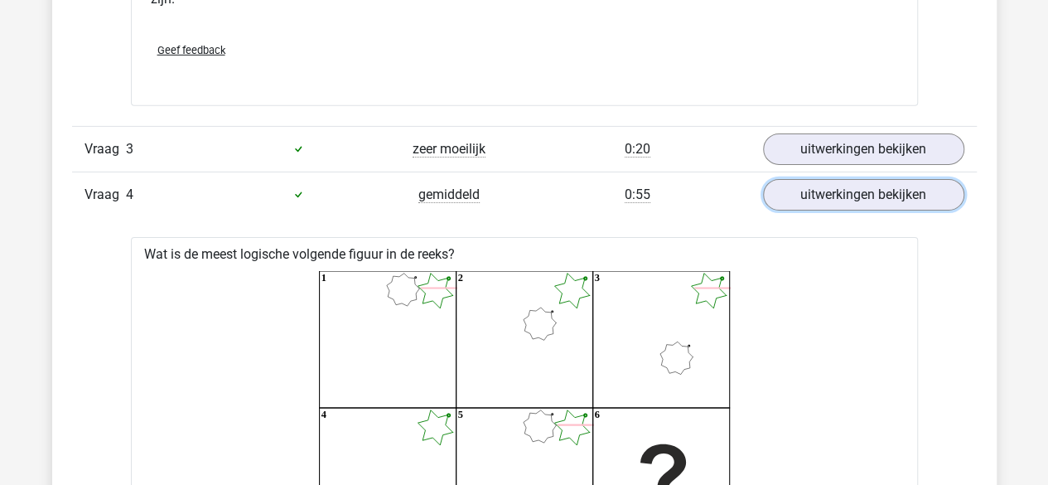
scroll to position [2612, 0]
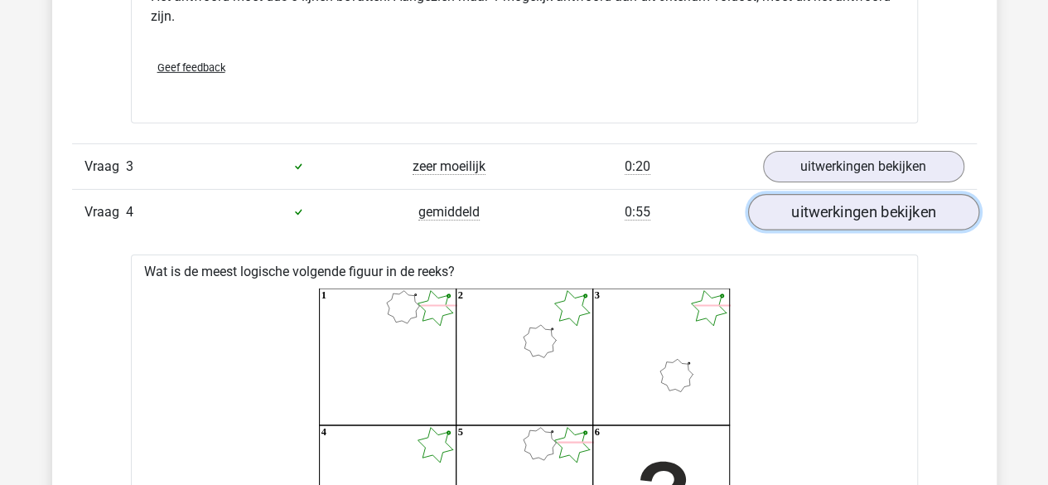
click at [834, 220] on link "uitwerkingen bekijken" at bounding box center [862, 212] width 231 height 36
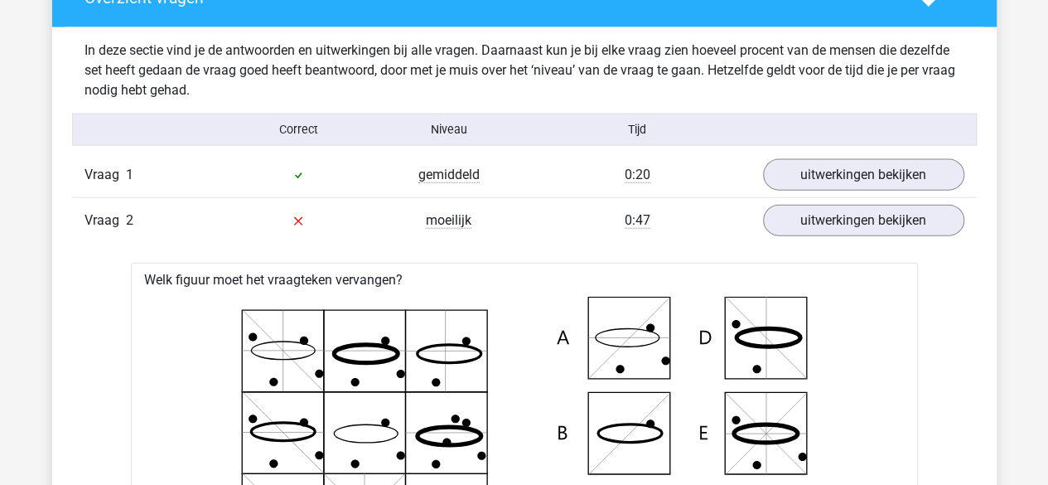
scroll to position [1790, 0]
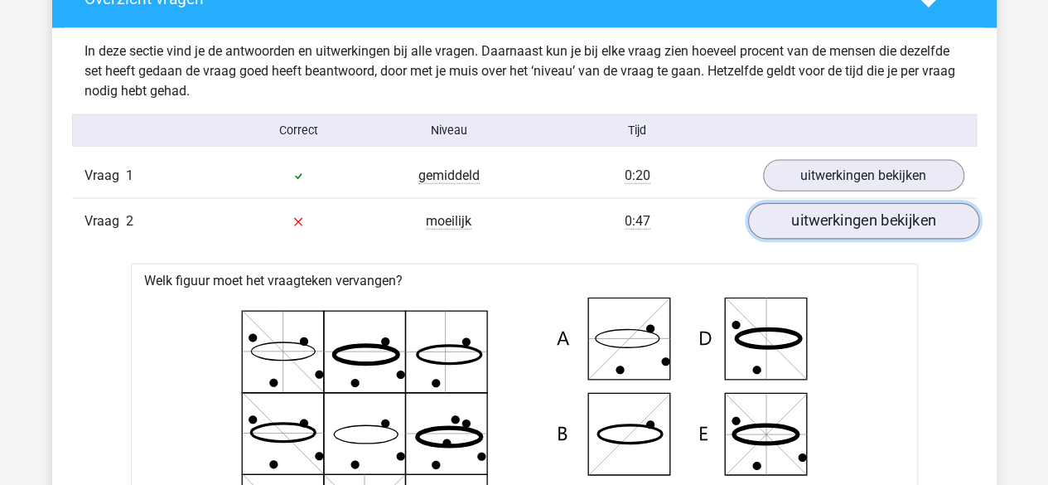
click at [850, 226] on link "uitwerkingen bekijken" at bounding box center [862, 222] width 231 height 36
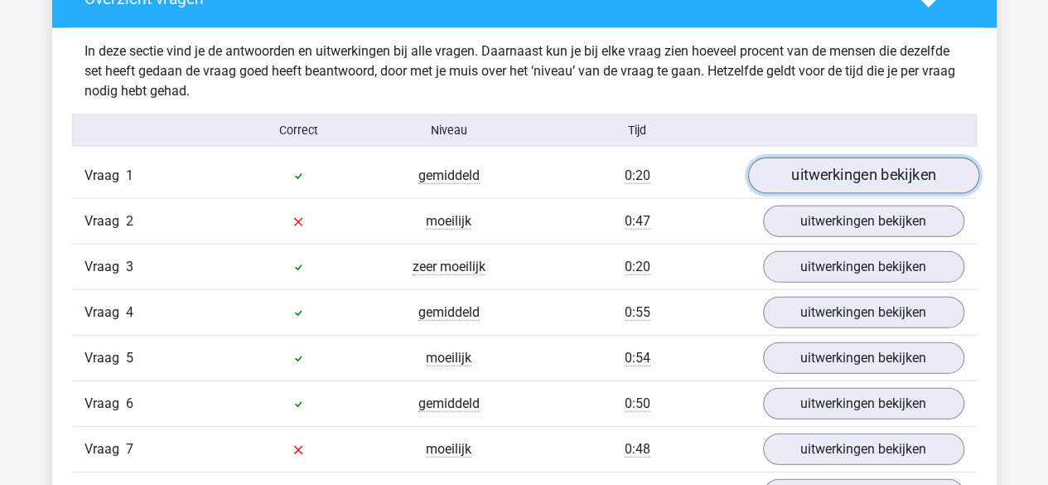
click at [869, 170] on link "uitwerkingen bekijken" at bounding box center [862, 176] width 231 height 36
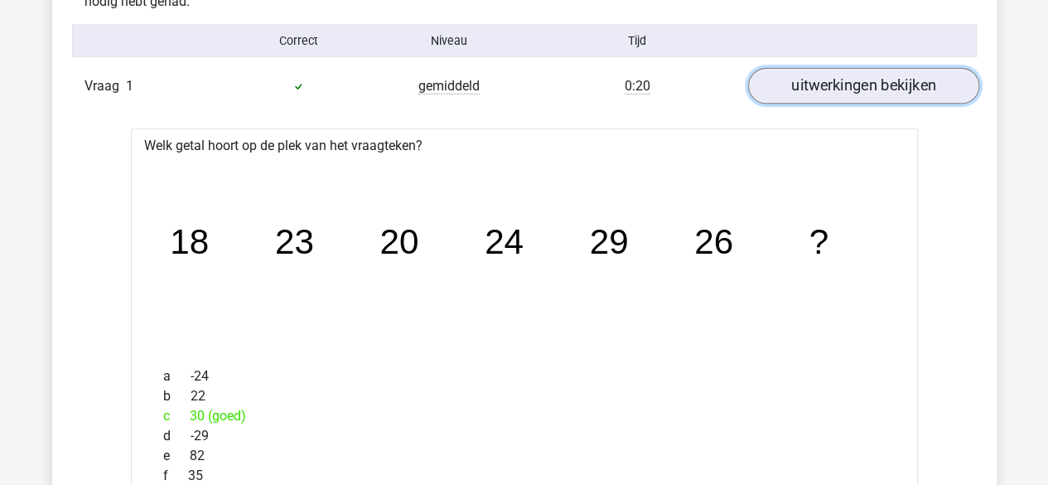
scroll to position [1880, 0]
click at [873, 71] on link "uitwerkingen bekijken" at bounding box center [862, 86] width 231 height 36
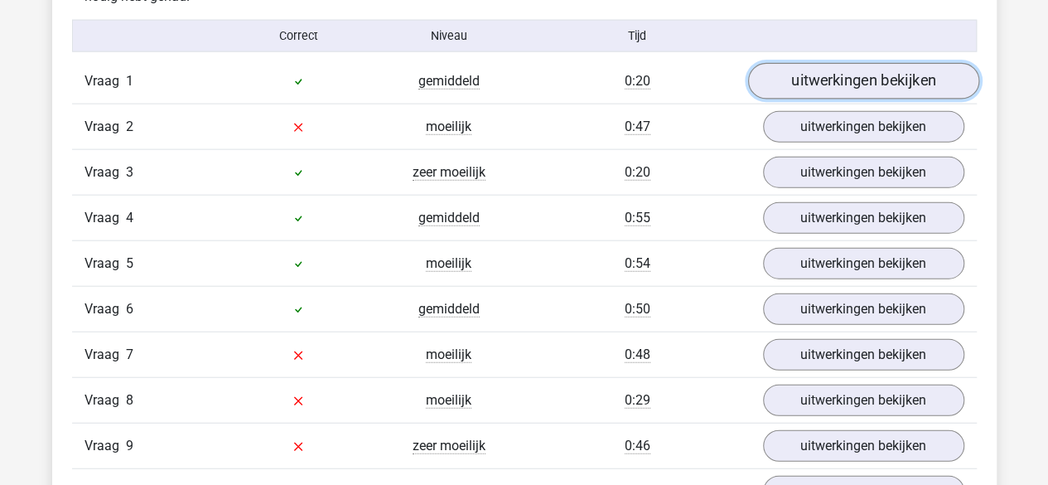
scroll to position [1904, 0]
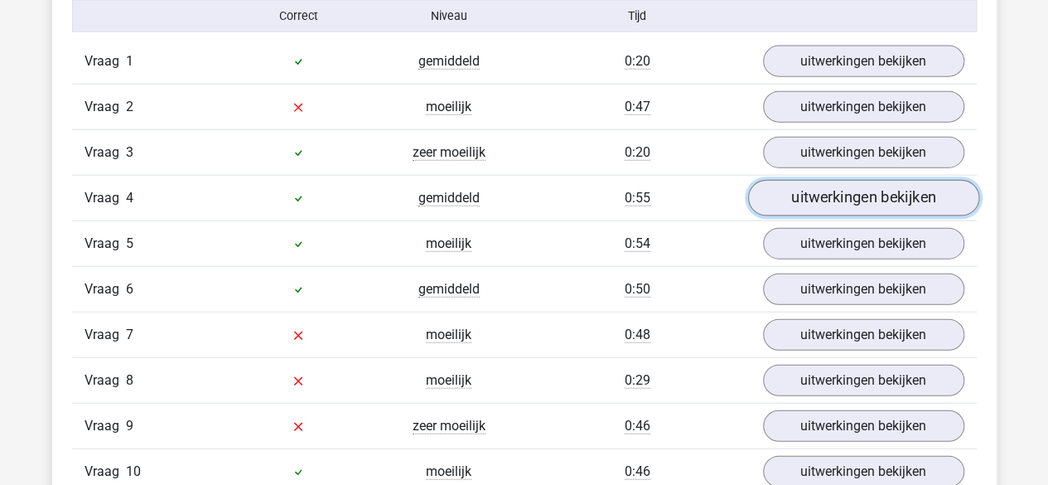
click at [885, 206] on link "uitwerkingen bekijken" at bounding box center [862, 199] width 231 height 36
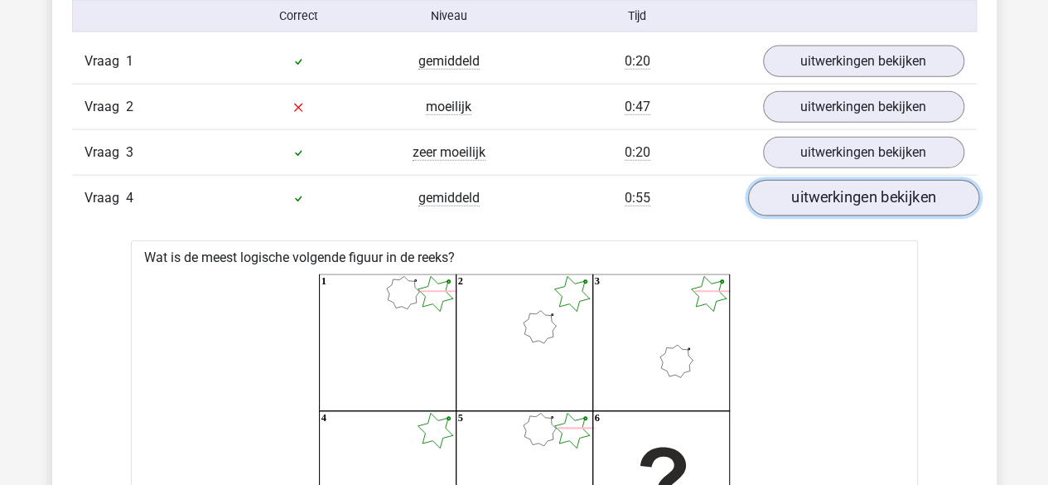
click at [885, 206] on link "uitwerkingen bekijken" at bounding box center [862, 199] width 231 height 36
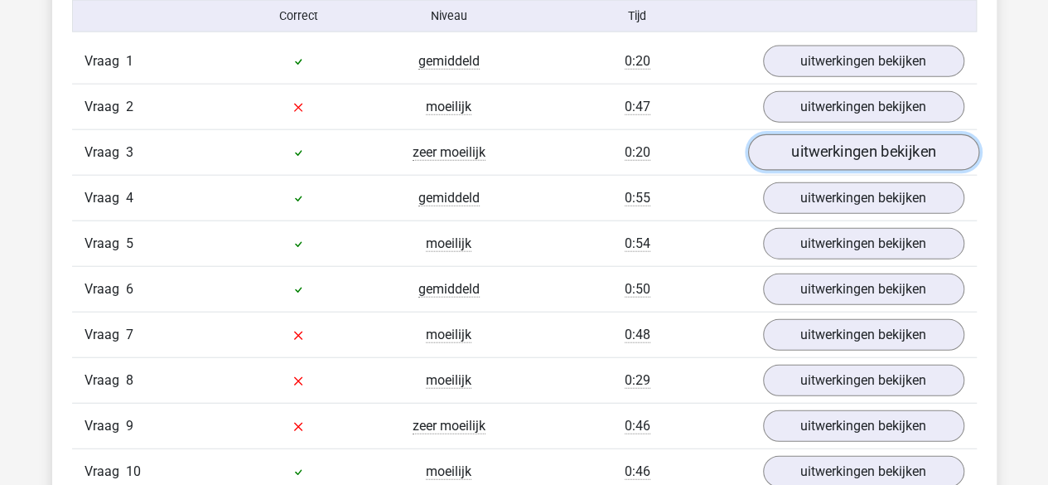
click at [898, 147] on link "uitwerkingen bekijken" at bounding box center [862, 153] width 231 height 36
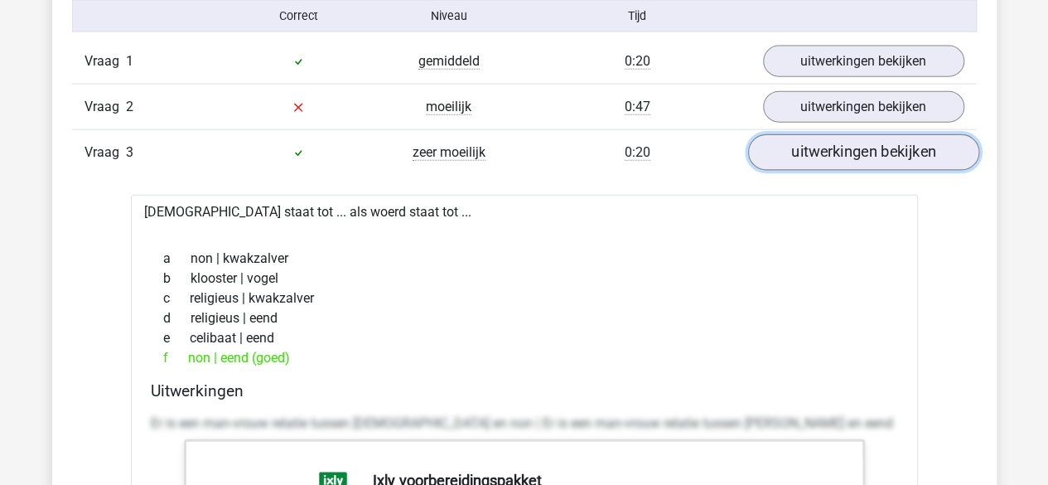
click at [898, 147] on link "uitwerkingen bekijken" at bounding box center [862, 153] width 231 height 36
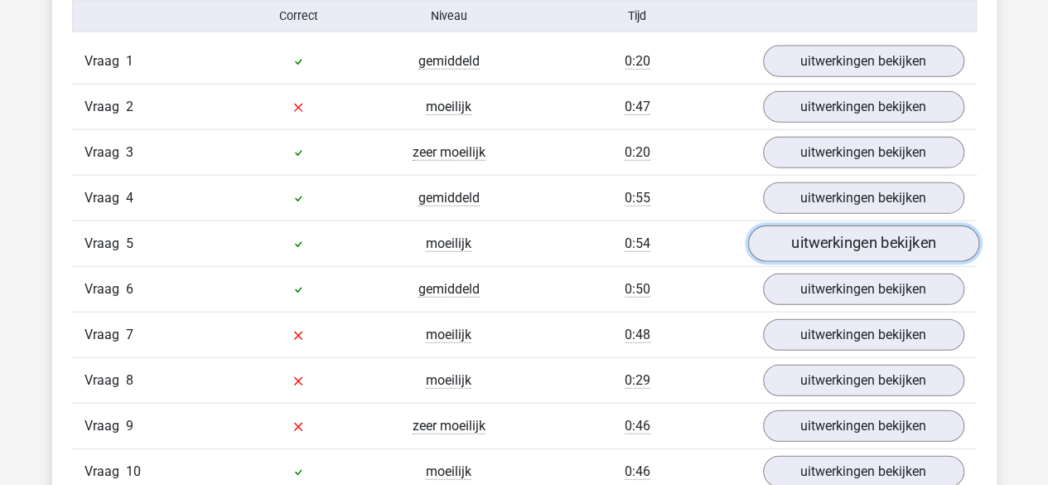
click at [873, 238] on link "uitwerkingen bekijken" at bounding box center [862, 244] width 231 height 36
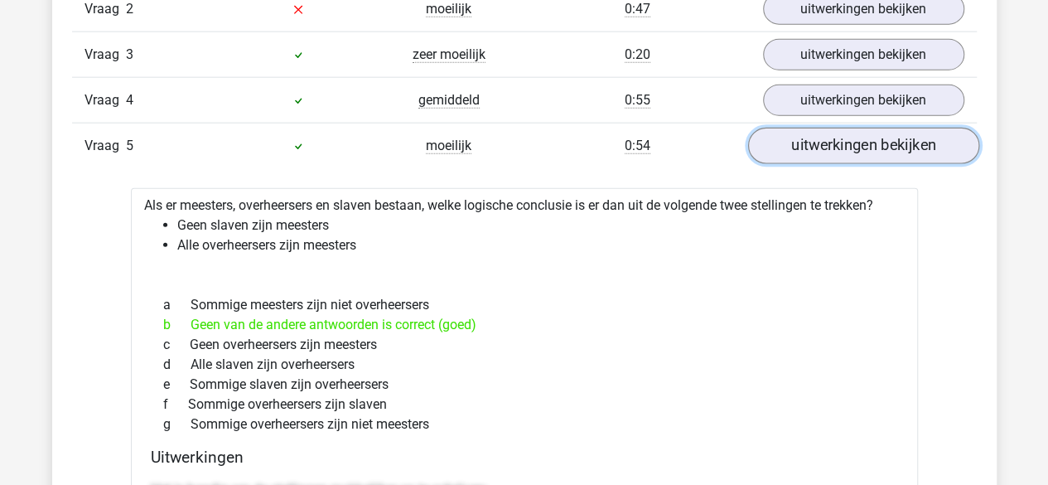
scroll to position [1972, 0]
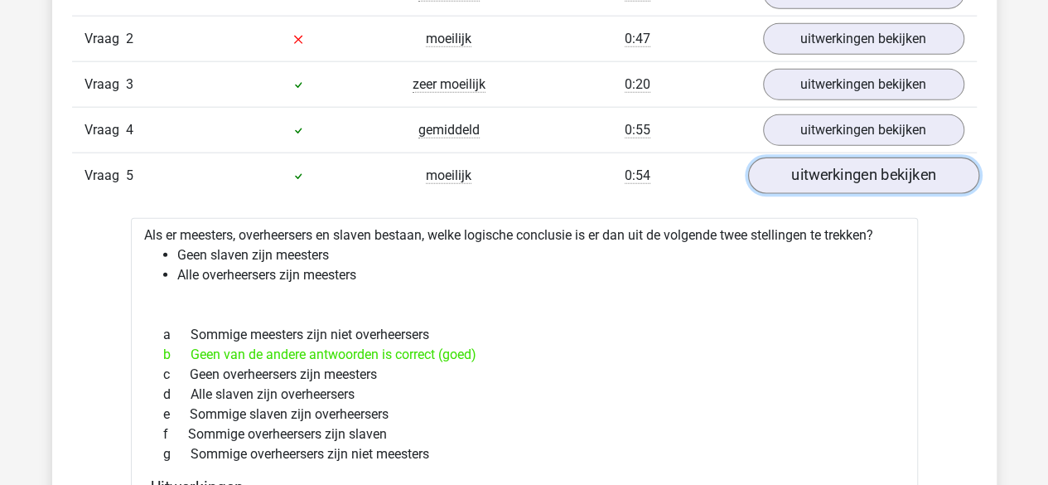
click at [876, 178] on link "uitwerkingen bekijken" at bounding box center [862, 176] width 231 height 36
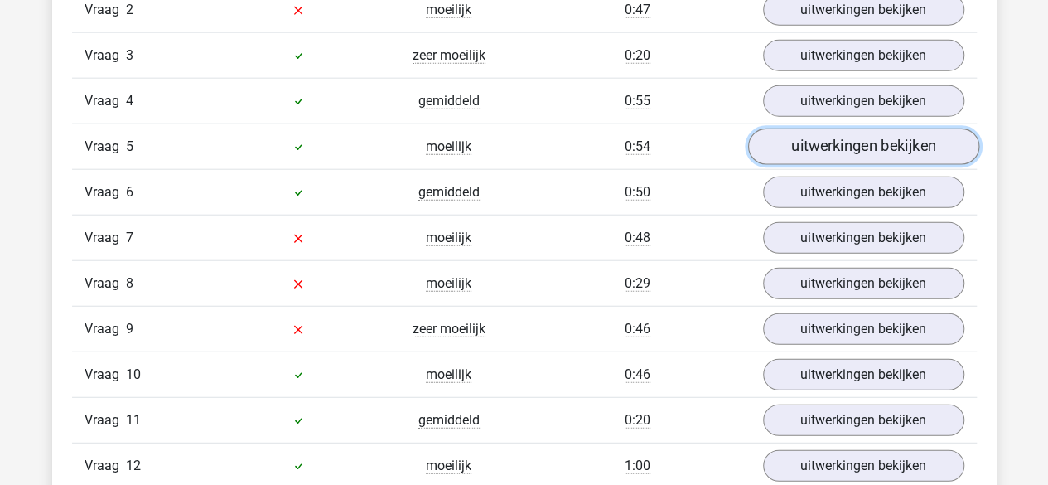
scroll to position [2002, 0]
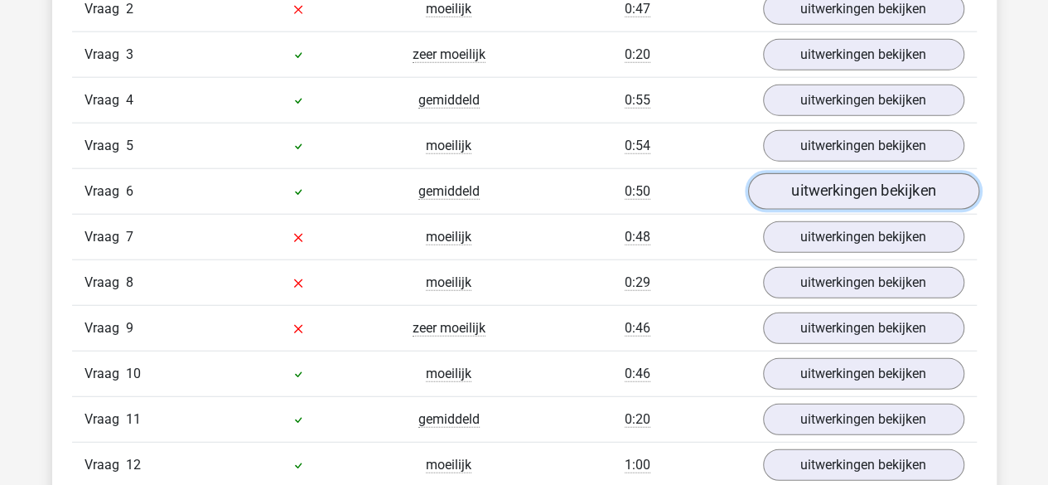
click at [870, 191] on link "uitwerkingen bekijken" at bounding box center [862, 192] width 231 height 36
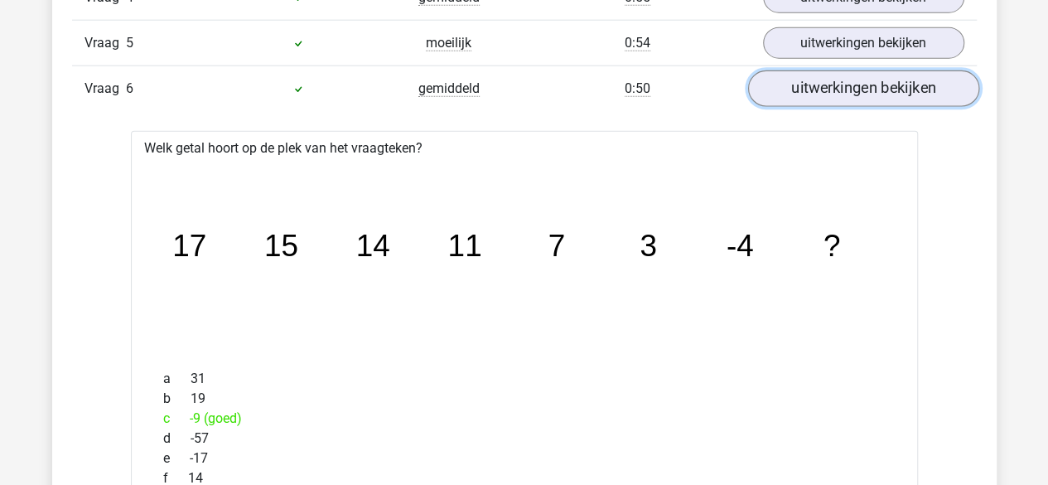
scroll to position [2103, 0]
click at [872, 94] on link "uitwerkingen bekijken" at bounding box center [862, 91] width 231 height 36
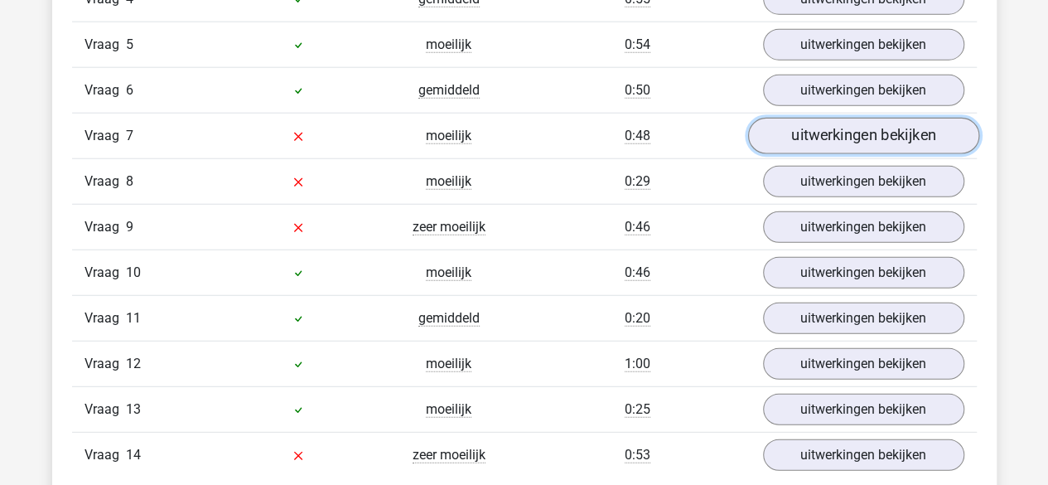
click at [863, 138] on link "uitwerkingen bekijken" at bounding box center [862, 136] width 231 height 36
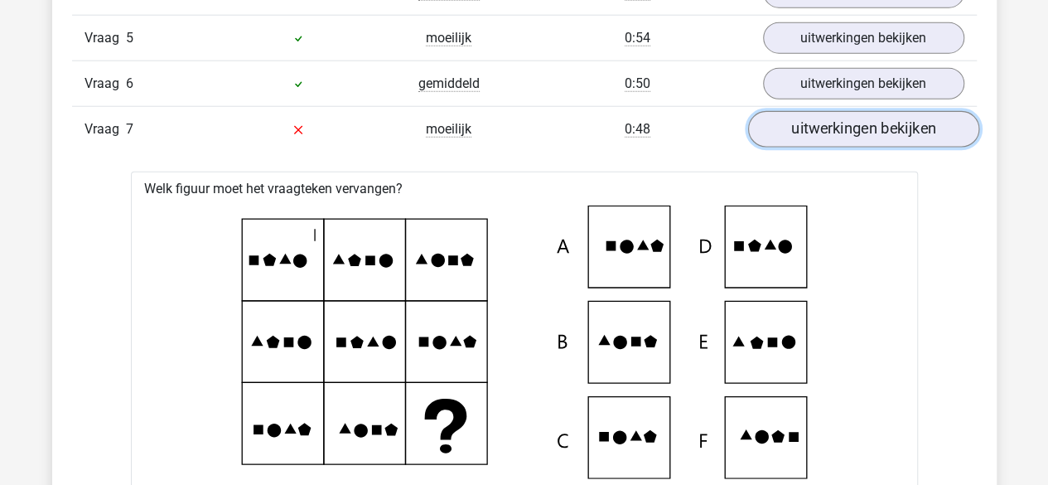
scroll to position [2090, 0]
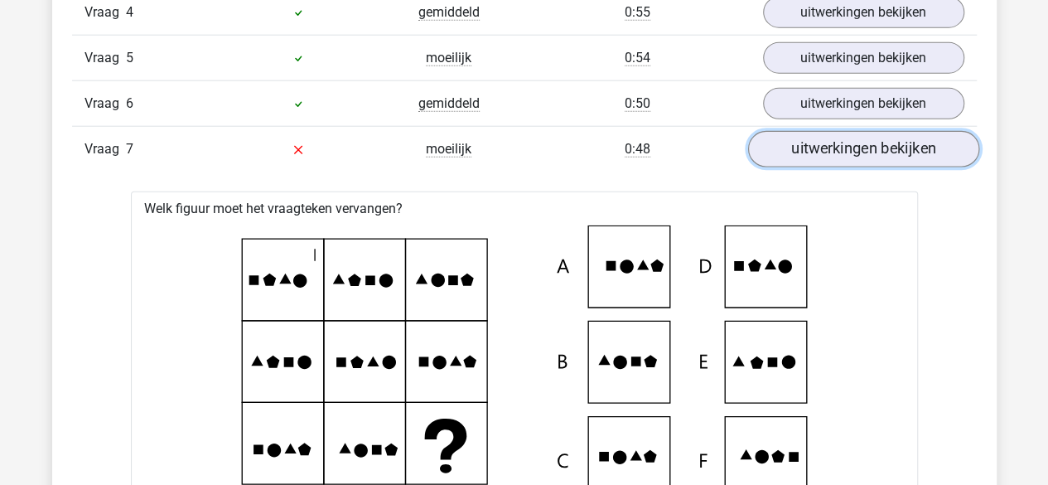
click at [855, 140] on link "uitwerkingen bekijken" at bounding box center [862, 150] width 231 height 36
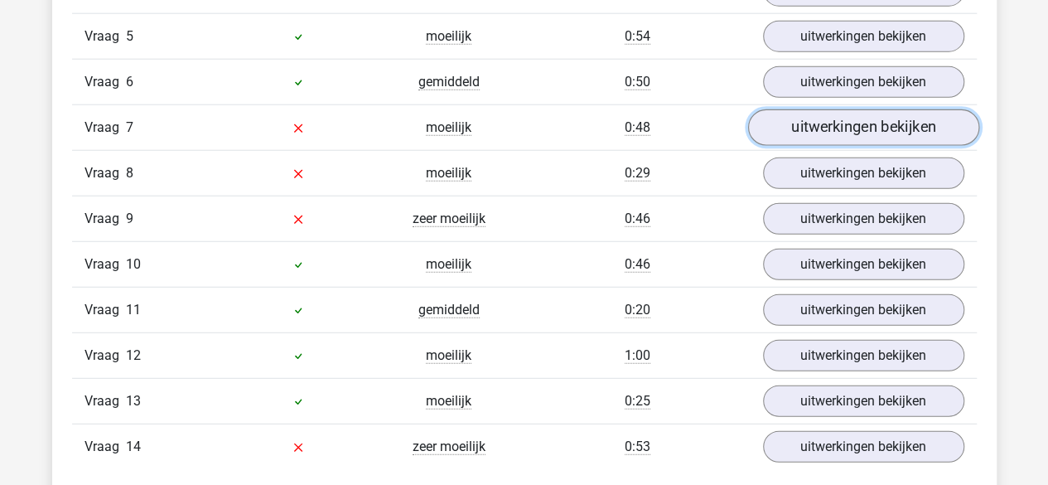
scroll to position [2114, 0]
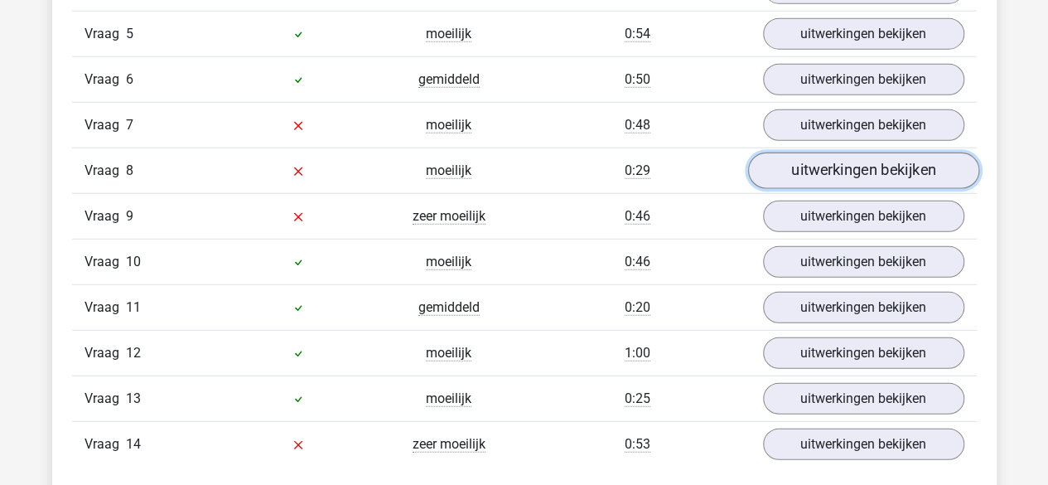
click at [858, 164] on link "uitwerkingen bekijken" at bounding box center [862, 171] width 231 height 36
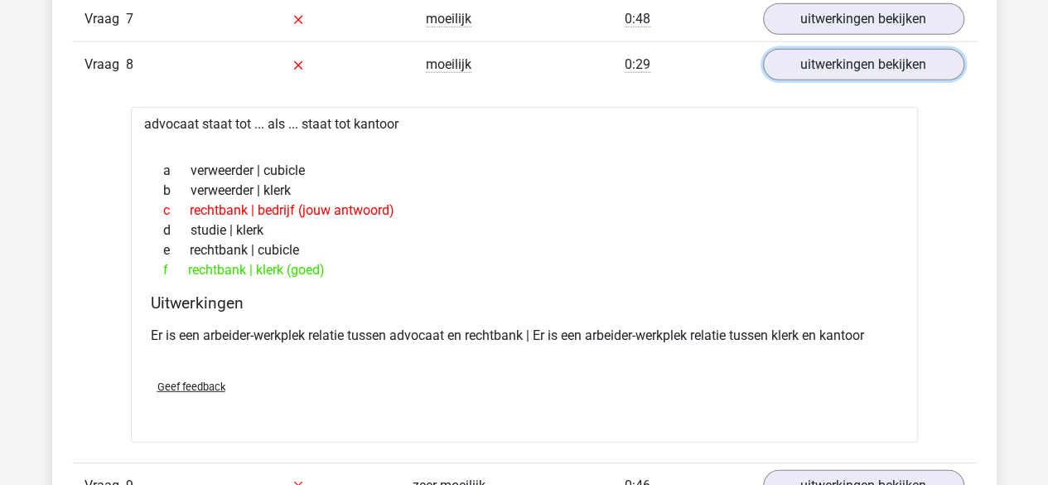
scroll to position [2221, 0]
click at [902, 54] on link "uitwerkingen bekijken" at bounding box center [862, 64] width 231 height 36
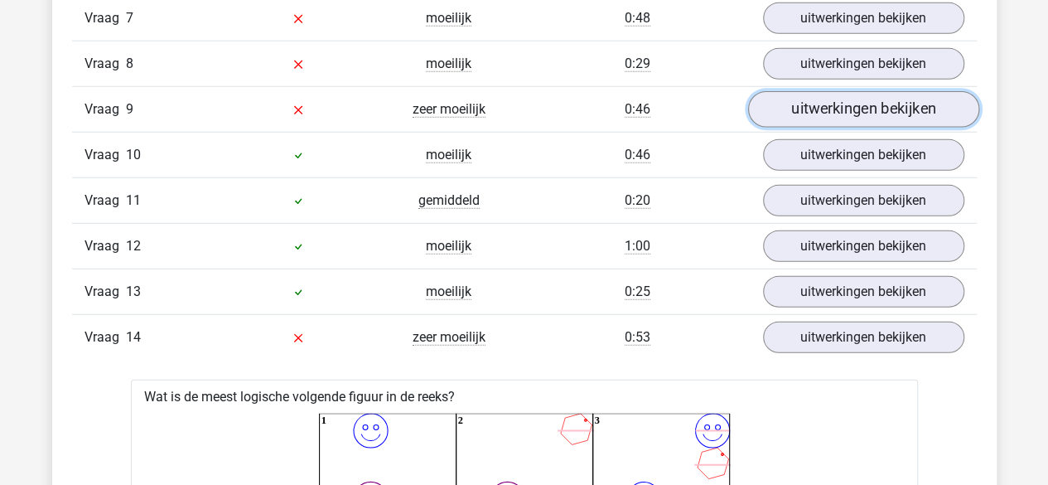
click at [878, 95] on link "uitwerkingen bekijken" at bounding box center [862, 110] width 231 height 36
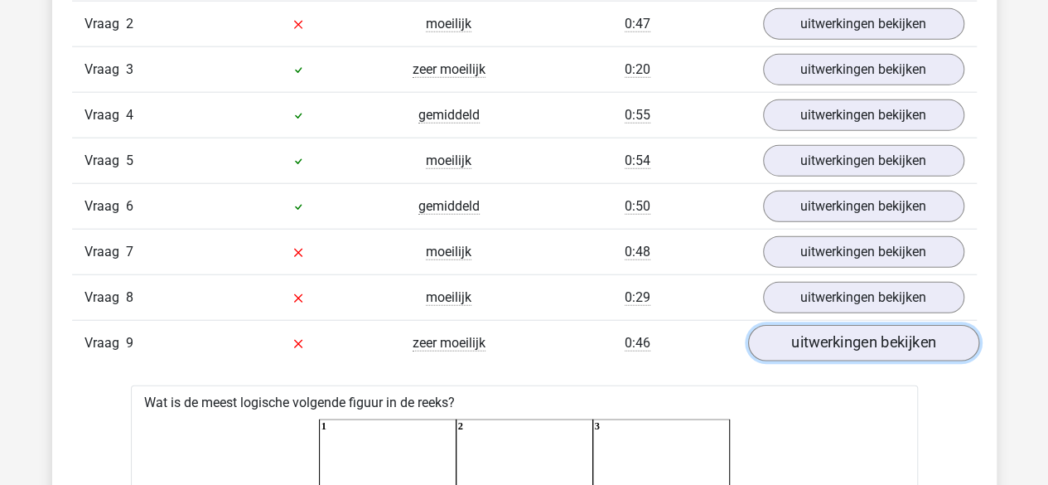
scroll to position [1988, 0]
click at [888, 329] on link "uitwerkingen bekijken" at bounding box center [862, 343] width 231 height 36
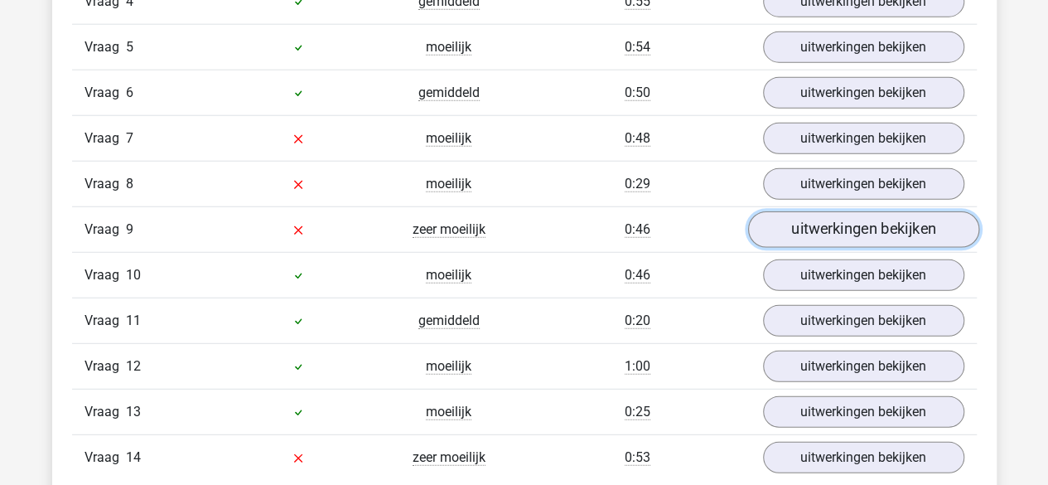
scroll to position [2101, 0]
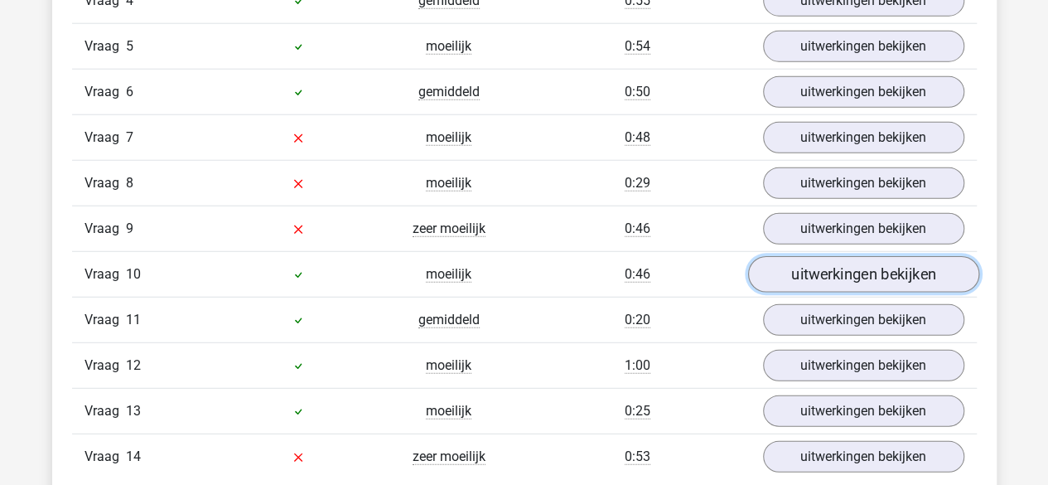
click at [918, 268] on link "uitwerkingen bekijken" at bounding box center [862, 275] width 231 height 36
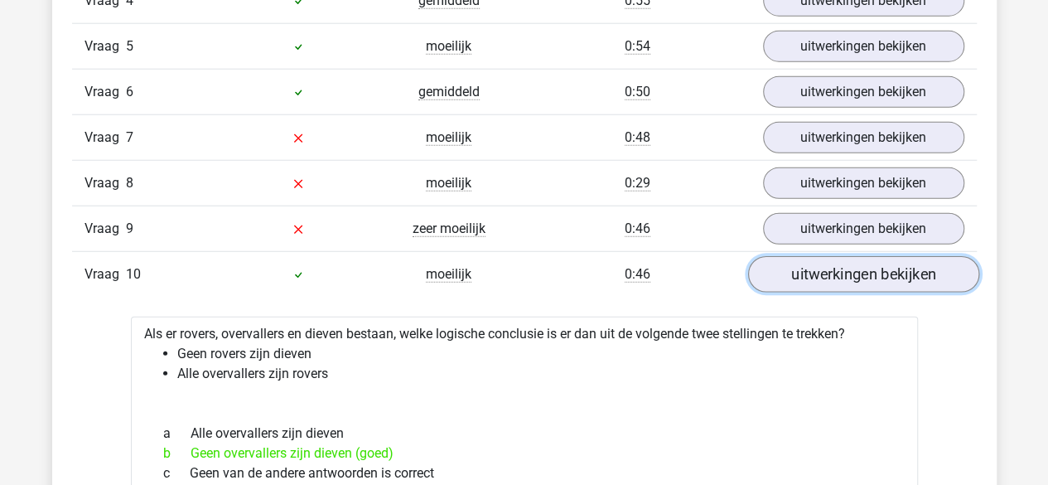
click at [918, 268] on link "uitwerkingen bekijken" at bounding box center [862, 275] width 231 height 36
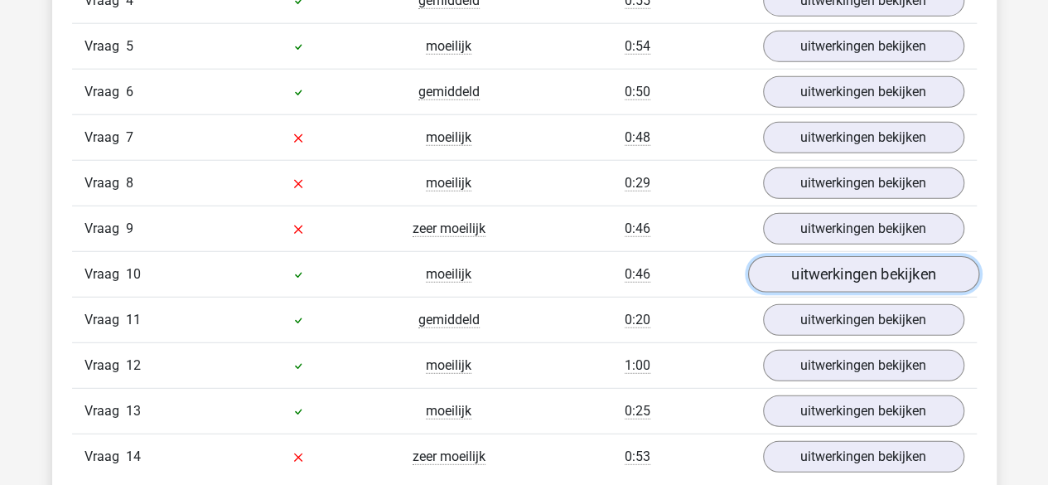
click at [918, 268] on link "uitwerkingen bekijken" at bounding box center [862, 275] width 231 height 36
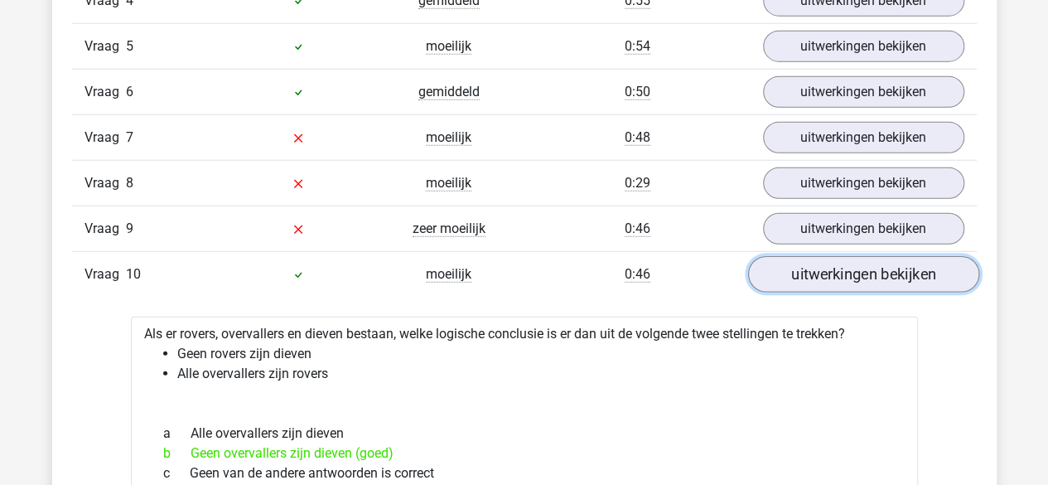
click at [916, 269] on link "uitwerkingen bekijken" at bounding box center [862, 275] width 231 height 36
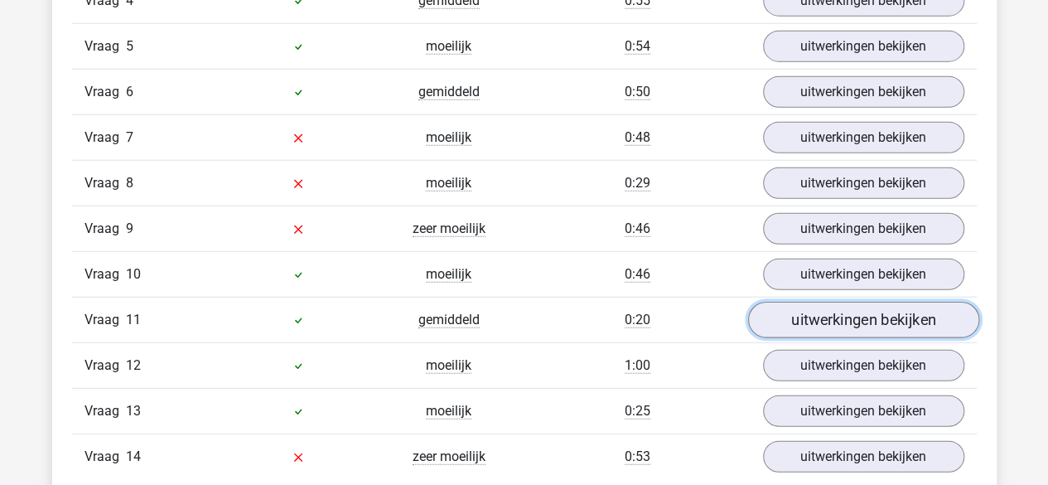
click at [908, 310] on link "uitwerkingen bekijken" at bounding box center [862, 320] width 231 height 36
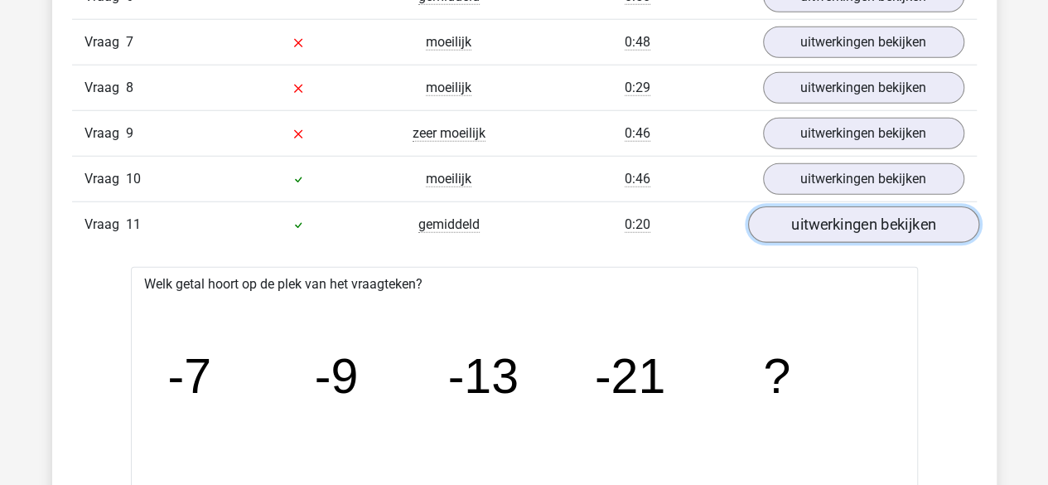
scroll to position [2197, 0]
click at [890, 220] on link "uitwerkingen bekijken" at bounding box center [862, 224] width 231 height 36
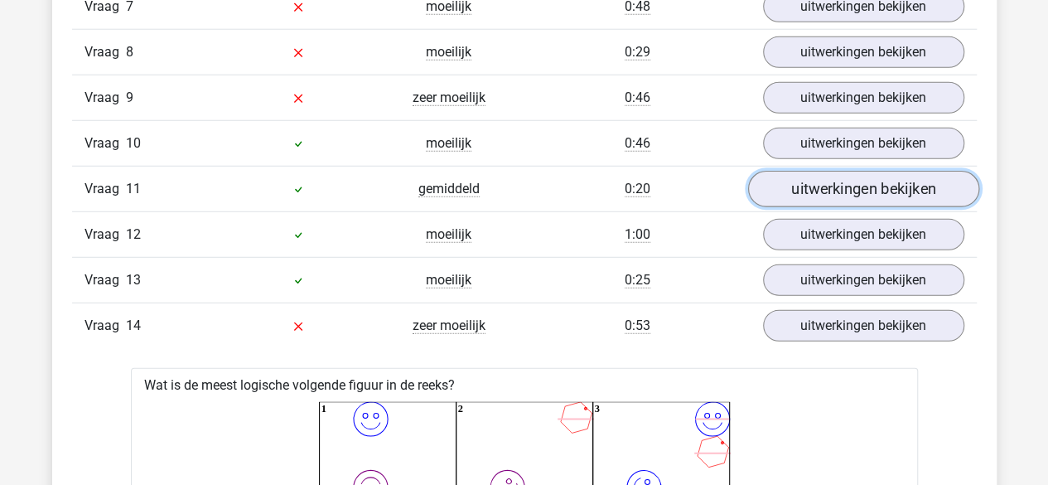
scroll to position [2234, 0]
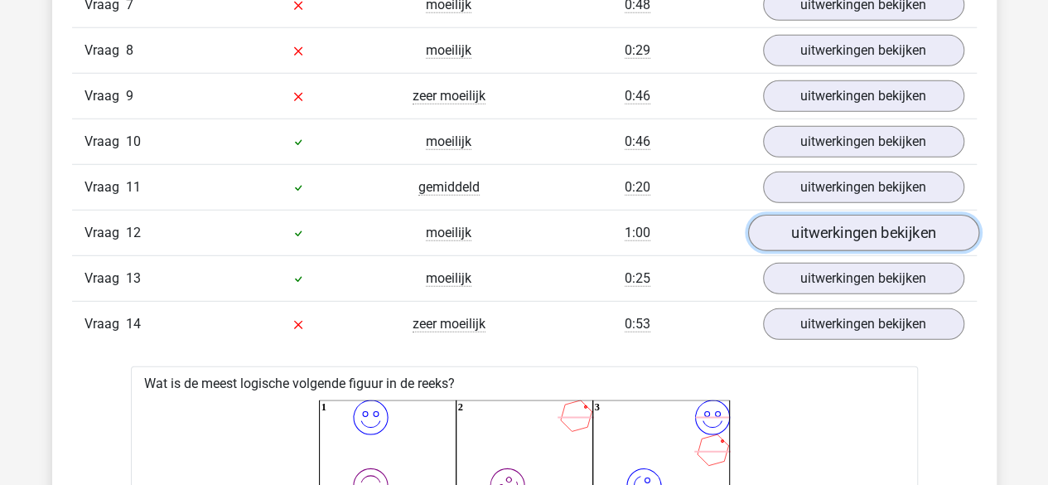
click at [872, 231] on link "uitwerkingen bekijken" at bounding box center [862, 233] width 231 height 36
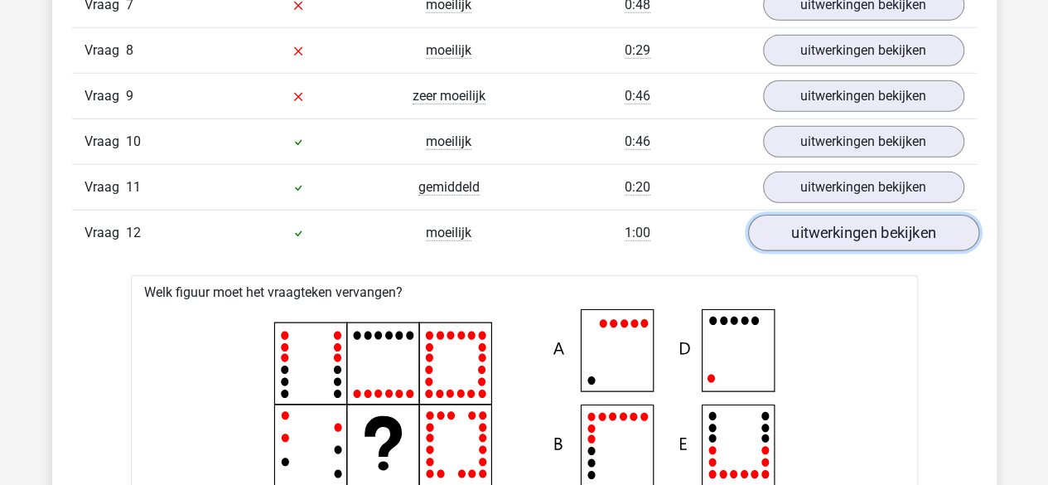
click at [872, 230] on link "uitwerkingen bekijken" at bounding box center [862, 233] width 231 height 36
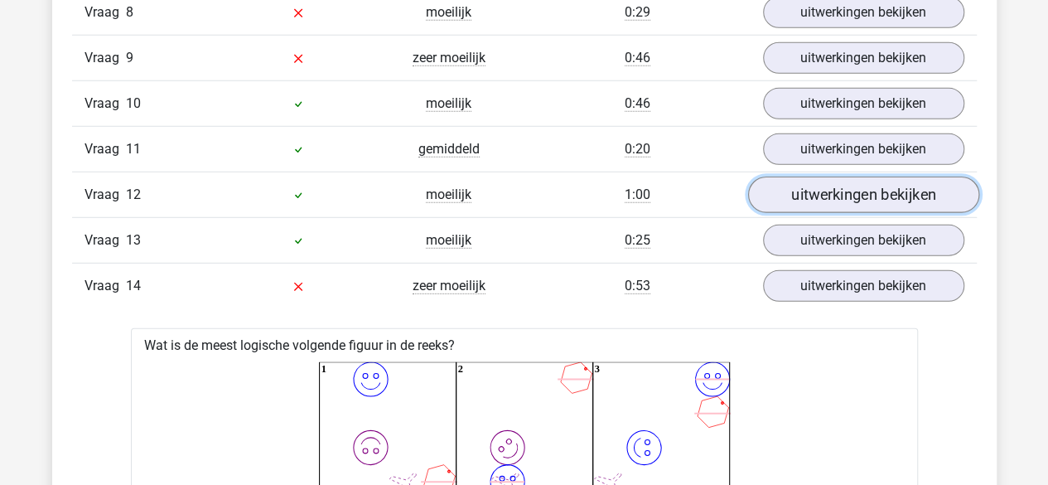
scroll to position [2287, 0]
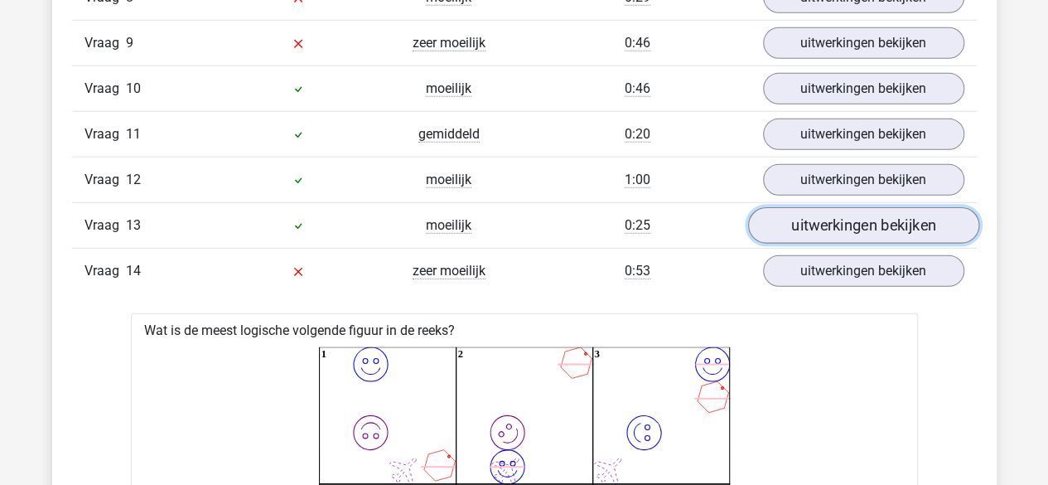
click at [873, 216] on link "uitwerkingen bekijken" at bounding box center [862, 226] width 231 height 36
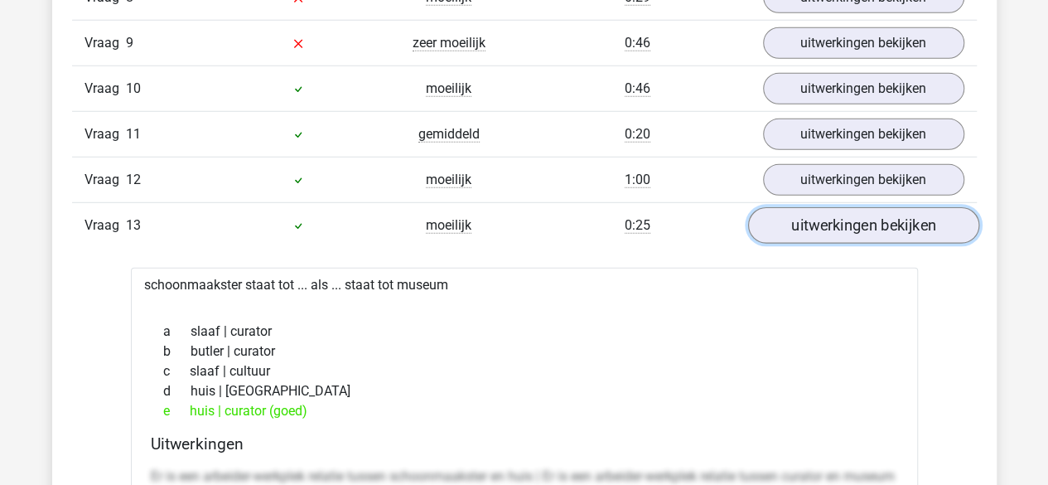
click at [873, 216] on link "uitwerkingen bekijken" at bounding box center [862, 226] width 231 height 36
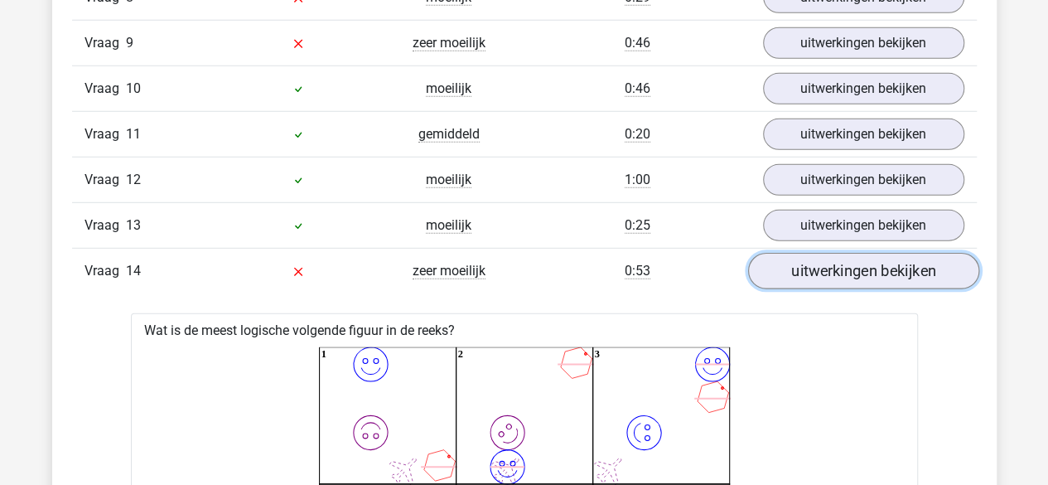
click at [865, 254] on link "uitwerkingen bekijken" at bounding box center [862, 272] width 231 height 36
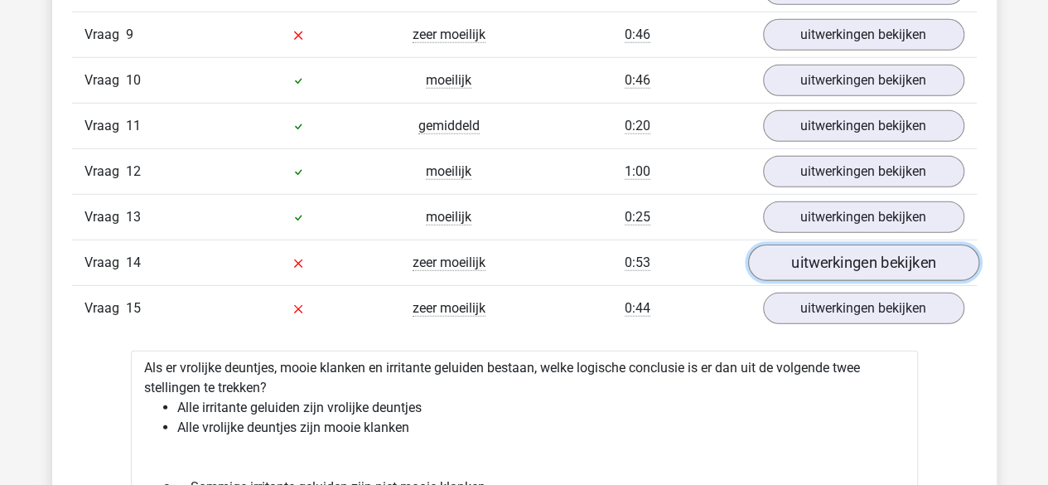
scroll to position [2296, 0]
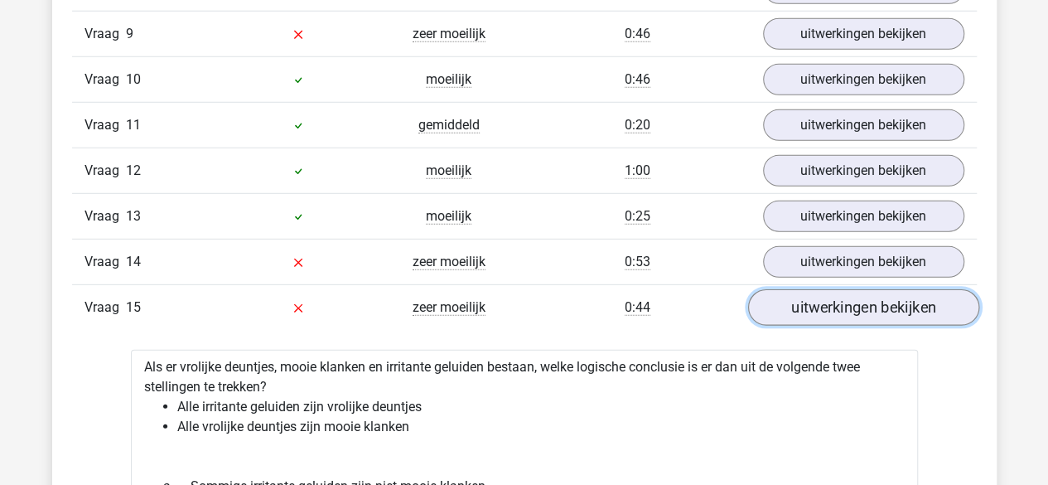
click at [870, 290] on link "uitwerkingen bekijken" at bounding box center [862, 308] width 231 height 36
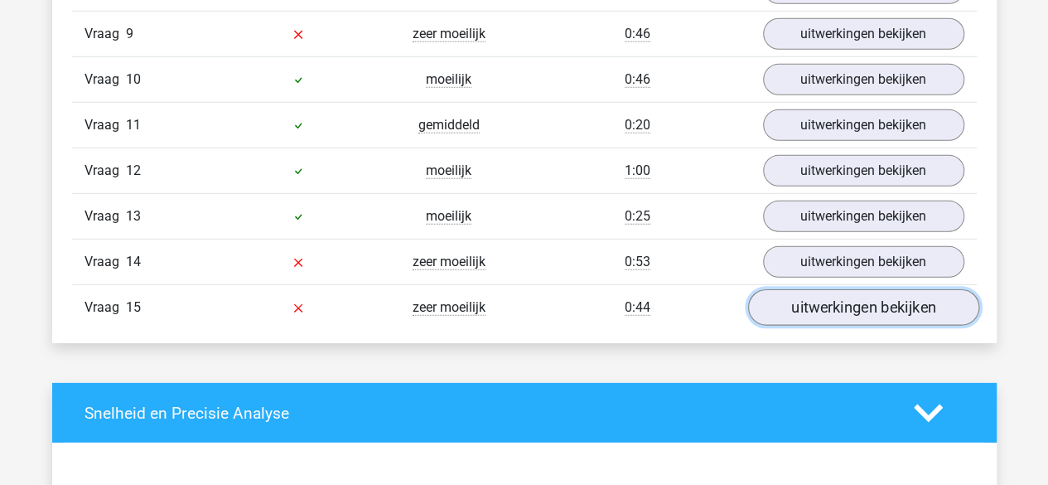
click at [870, 290] on link "uitwerkingen bekijken" at bounding box center [862, 308] width 231 height 36
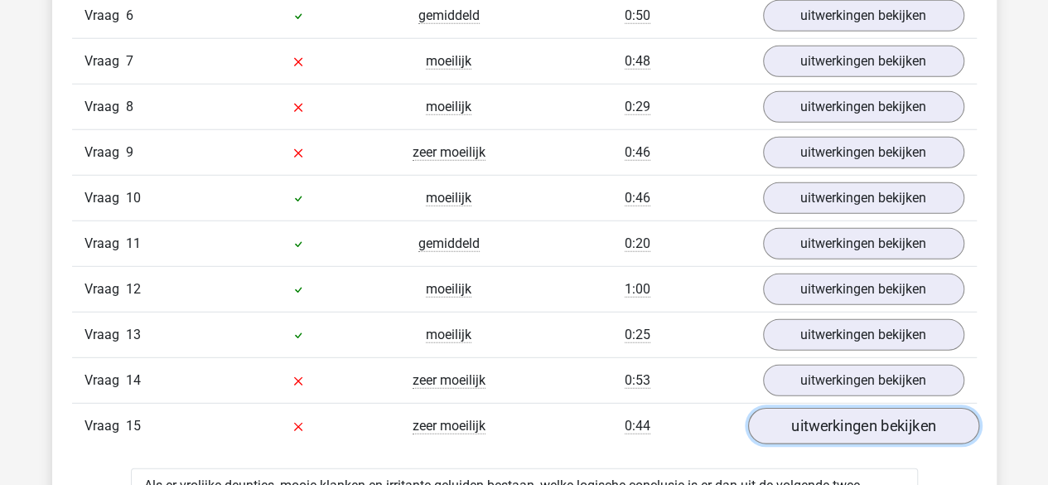
scroll to position [2176, 0]
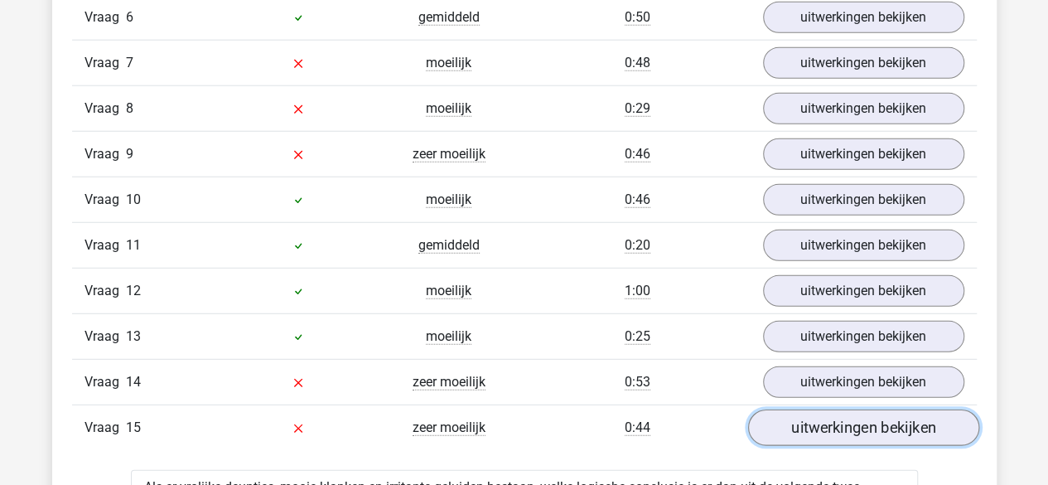
click at [860, 424] on link "uitwerkingen bekijken" at bounding box center [862, 428] width 231 height 36
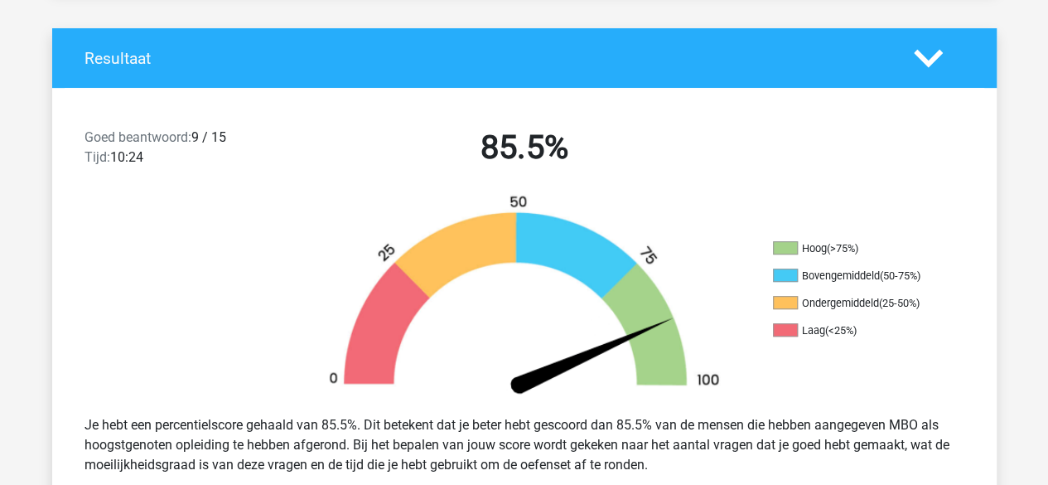
scroll to position [0, 0]
